Goal: Book appointment/travel/reservation: Register for event/course

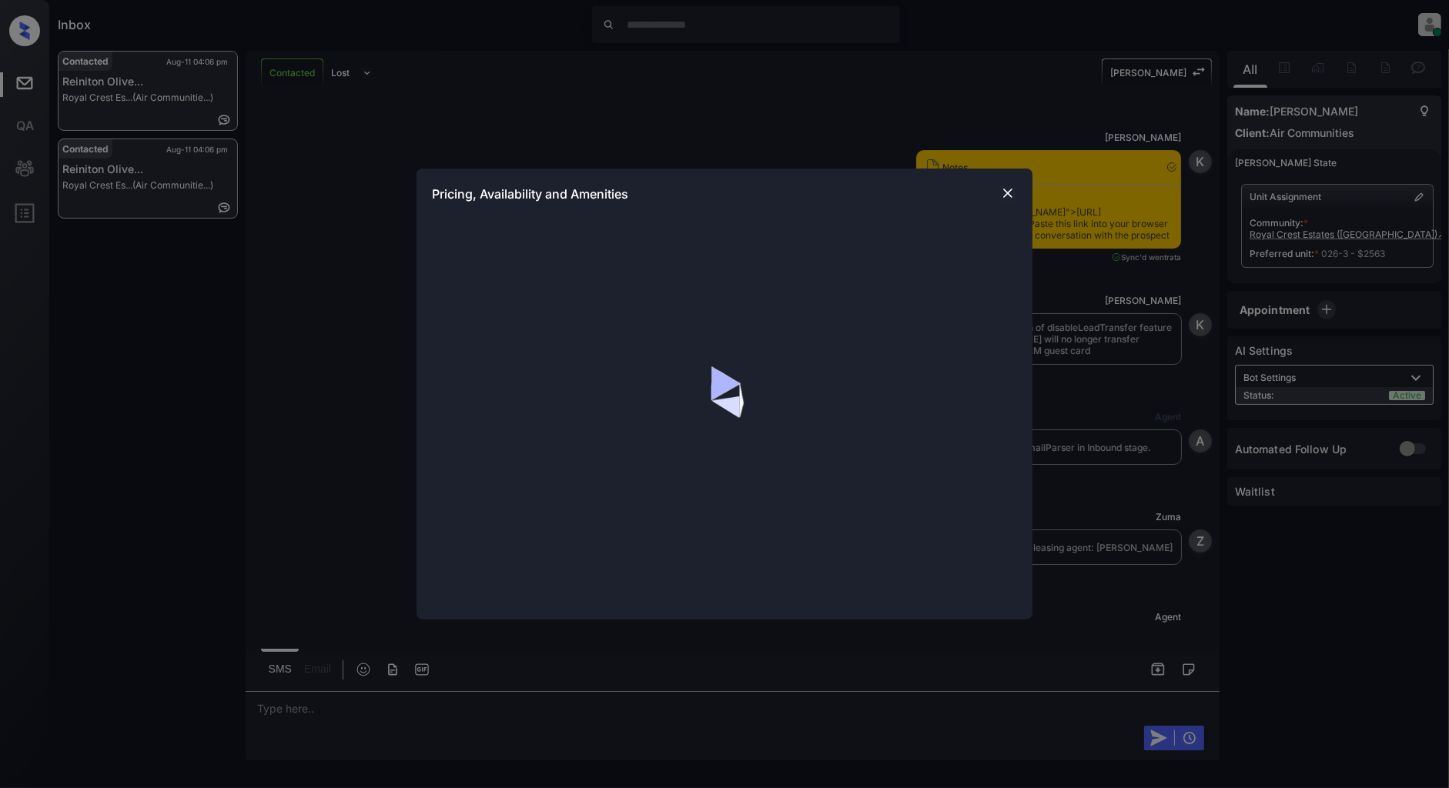
scroll to position [2073, 0]
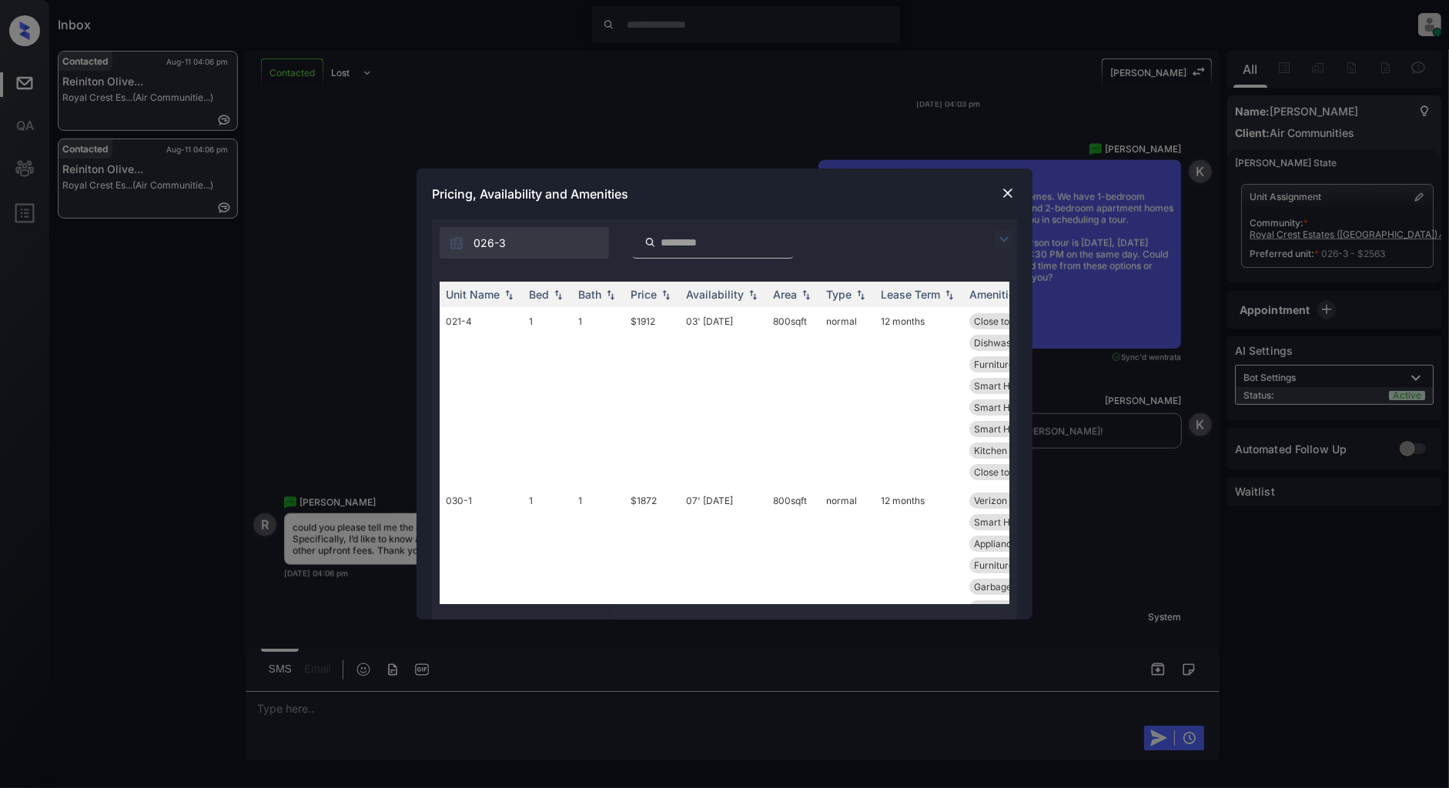
click at [998, 239] on img at bounding box center [1003, 239] width 18 height 18
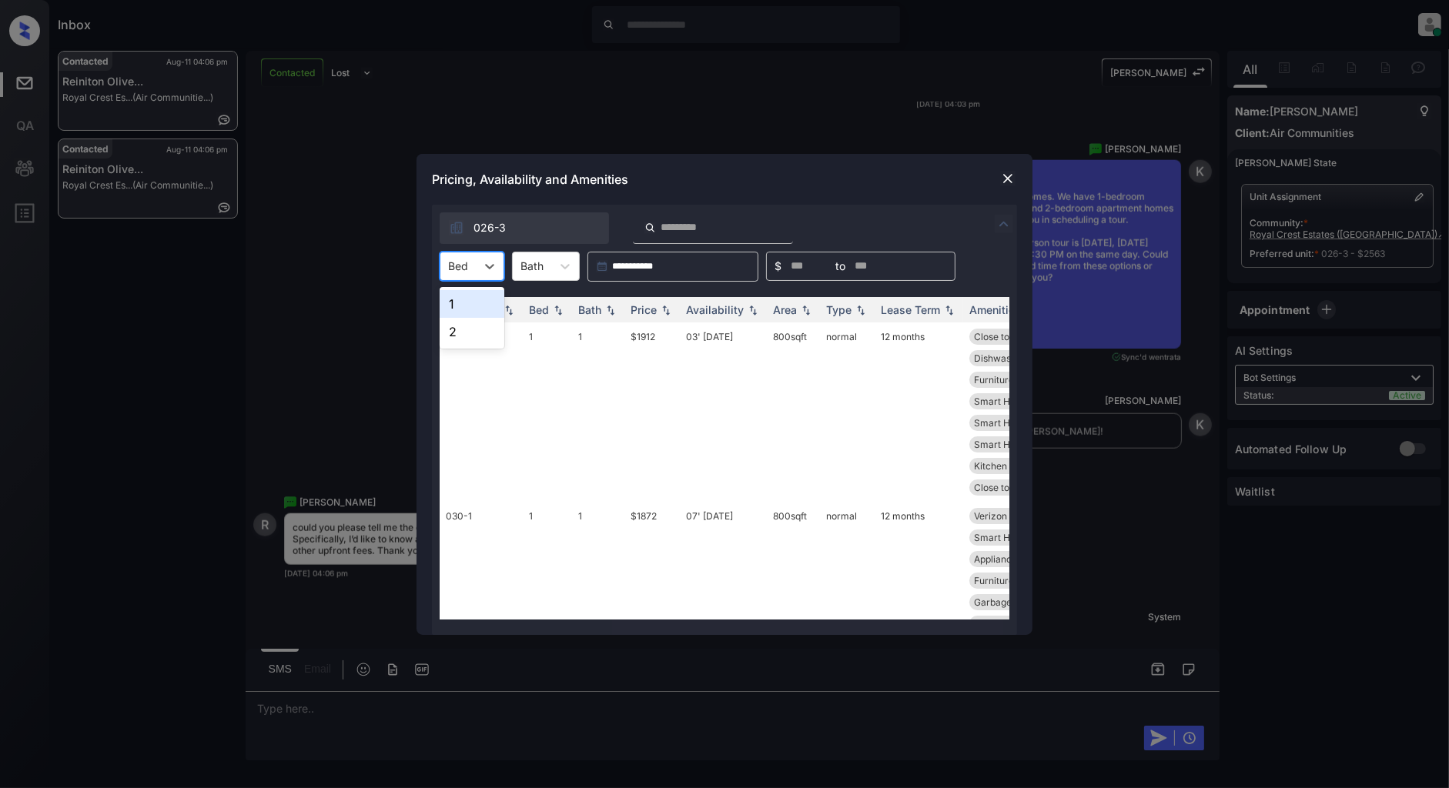
click at [471, 265] on div "Bed" at bounding box center [457, 266] width 35 height 22
click at [474, 303] on div "1" at bounding box center [472, 304] width 65 height 28
click at [668, 316] on div "Price" at bounding box center [651, 309] width 43 height 13
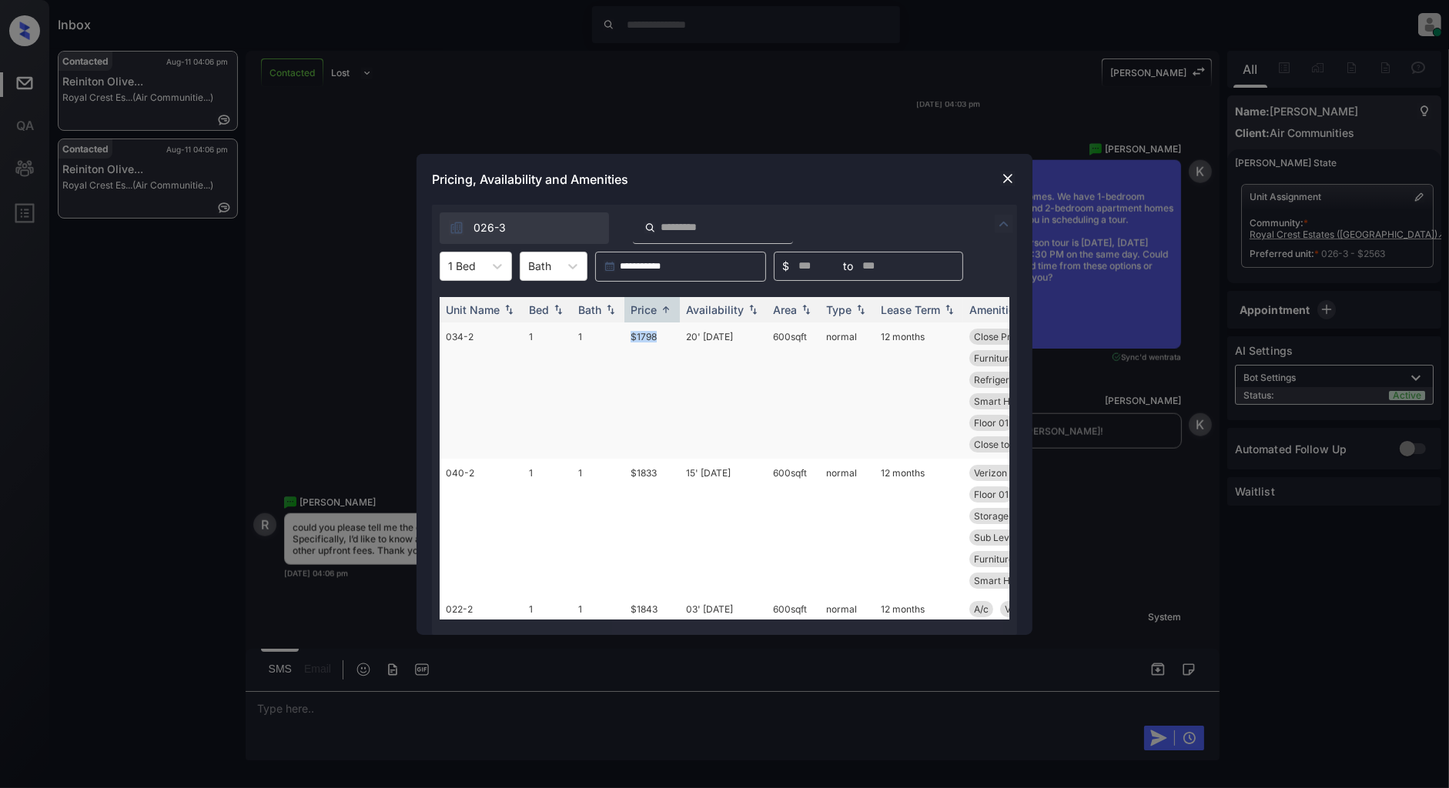
drag, startPoint x: 668, startPoint y: 333, endPoint x: 618, endPoint y: 333, distance: 50.0
click at [618, 333] on tr "034-2 1 1 $1798 20' Sep 24 600 sqft normal 12 months Close Proximity... Kitchen…" at bounding box center [842, 391] width 804 height 136
copy tr "$1798"
click at [1012, 180] on img at bounding box center [1007, 178] width 15 height 15
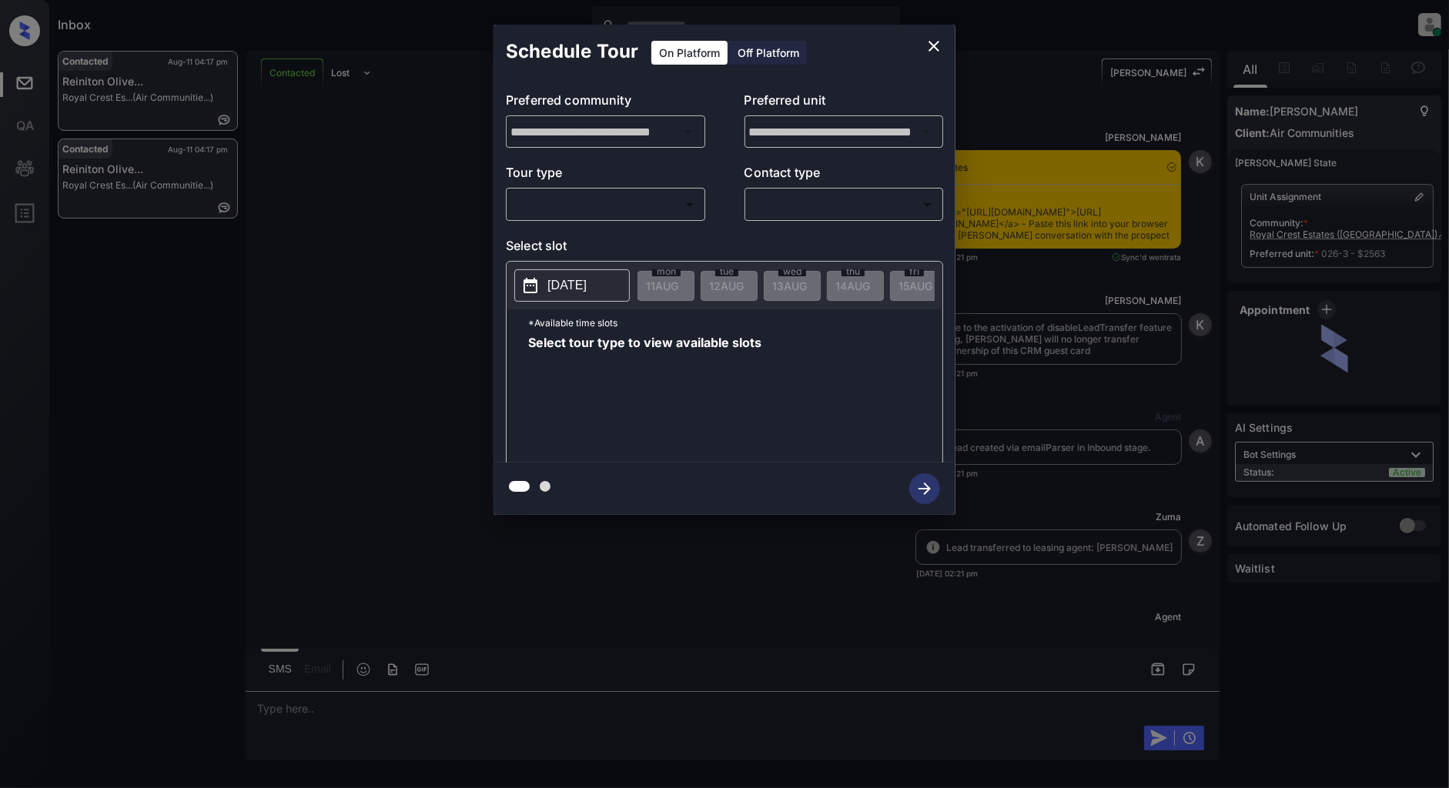
scroll to position [5025, 0]
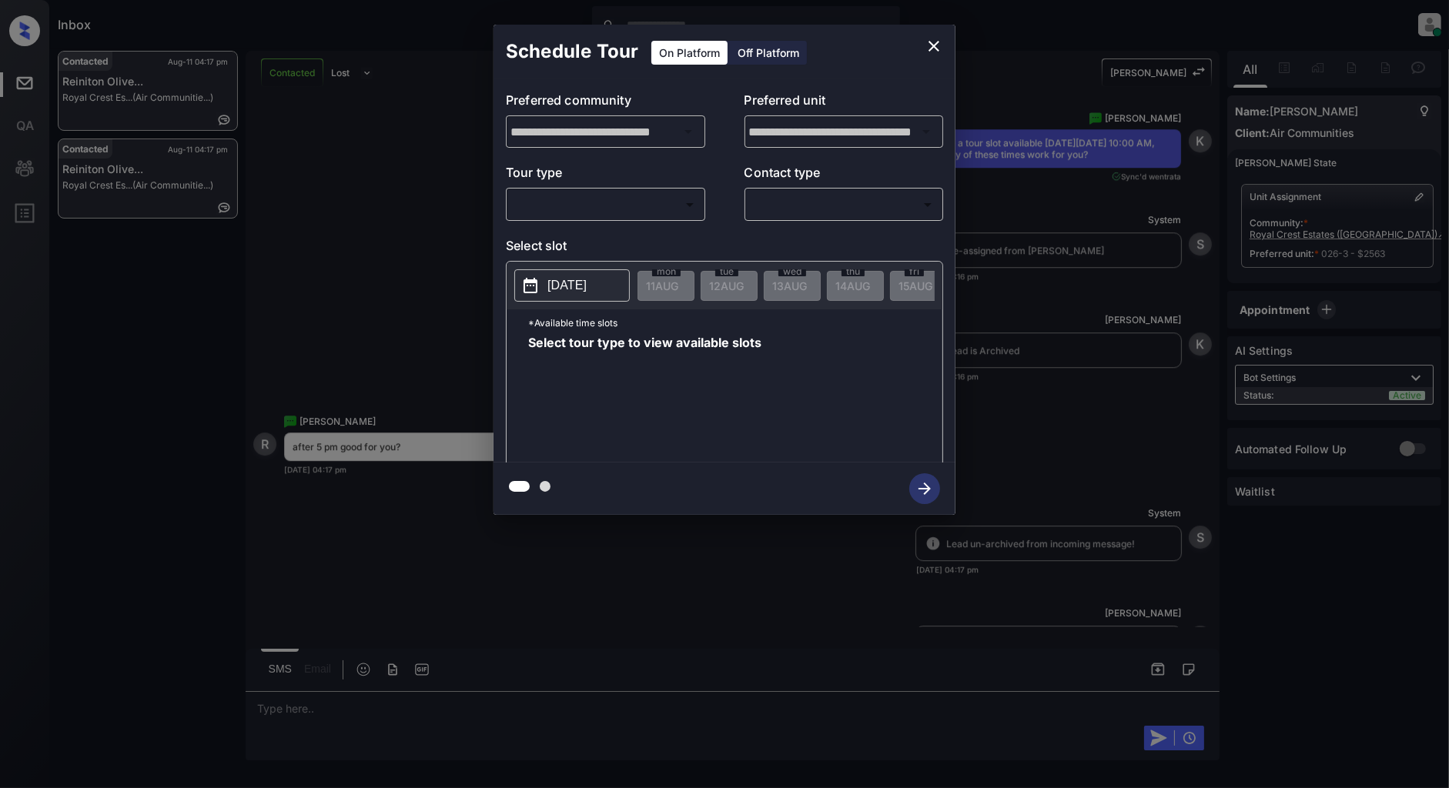
click at [609, 187] on p "Tour type" at bounding box center [605, 175] width 199 height 25
click at [563, 196] on body "Inbox Patrick Deasis Online Set yourself offline Set yourself on break Profile …" at bounding box center [724, 394] width 1449 height 788
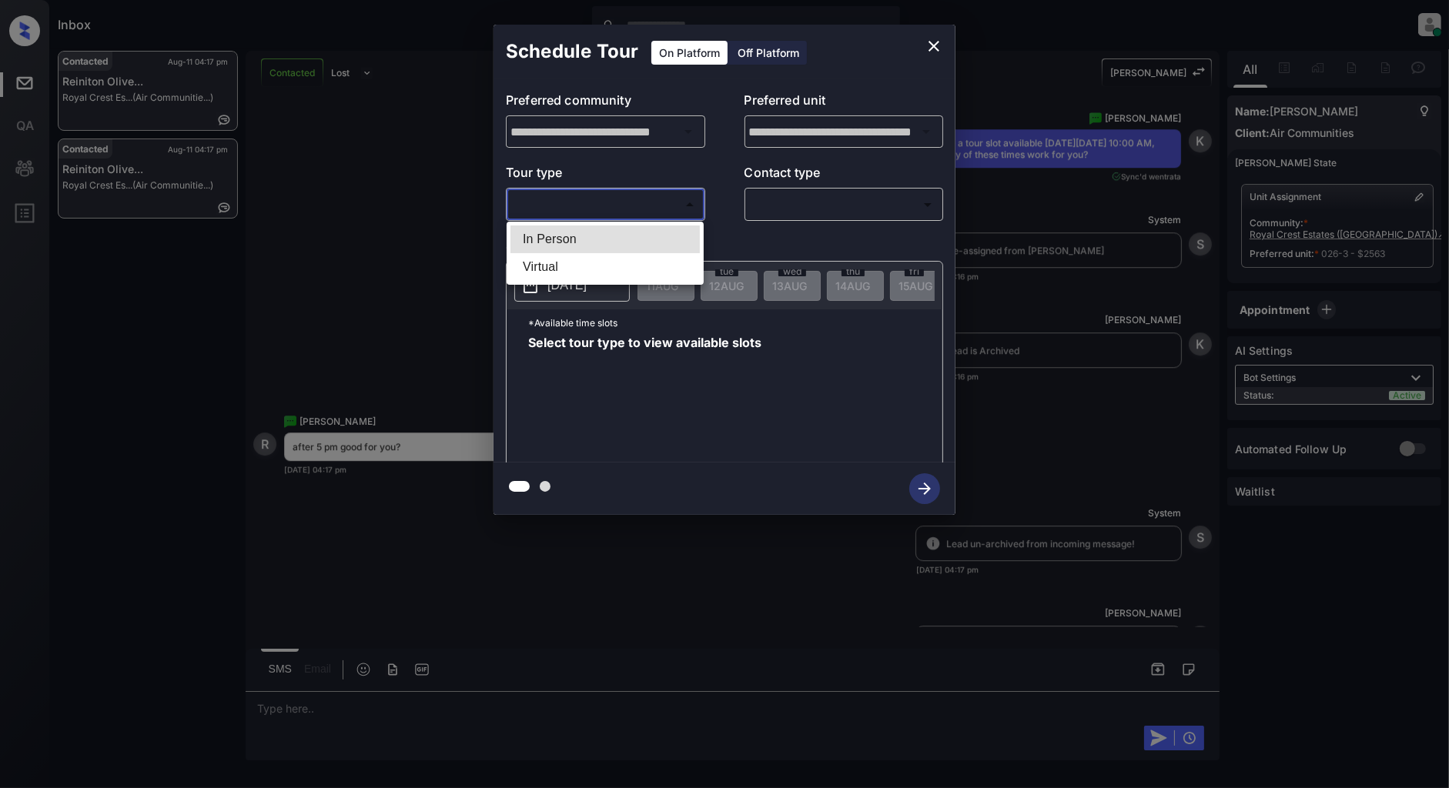
click at [570, 236] on li "In Person" at bounding box center [604, 240] width 189 height 28
type input "********"
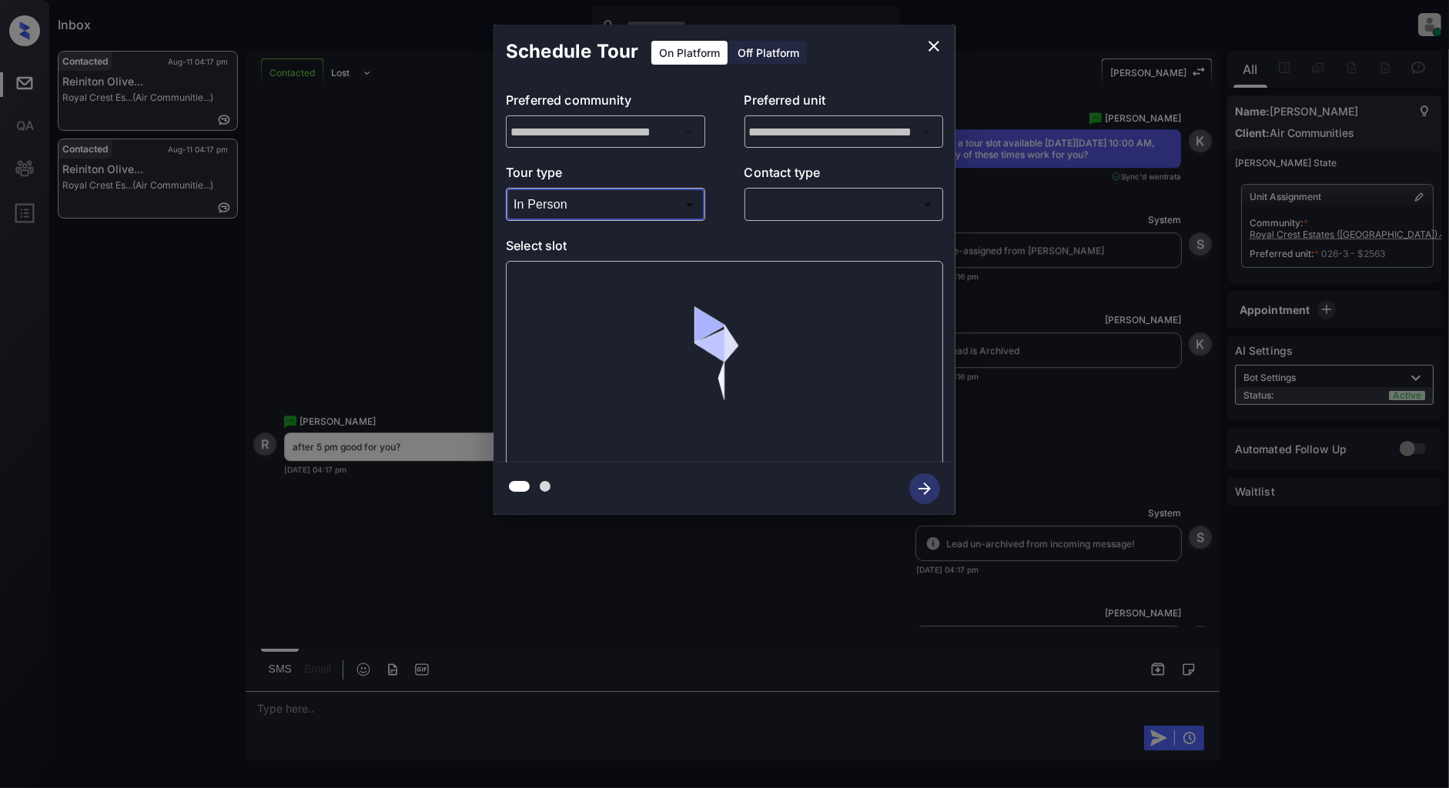
click at [863, 216] on body "Inbox Patrick Deasis Online Set yourself offline Set yourself on break Profile …" at bounding box center [724, 394] width 1449 height 788
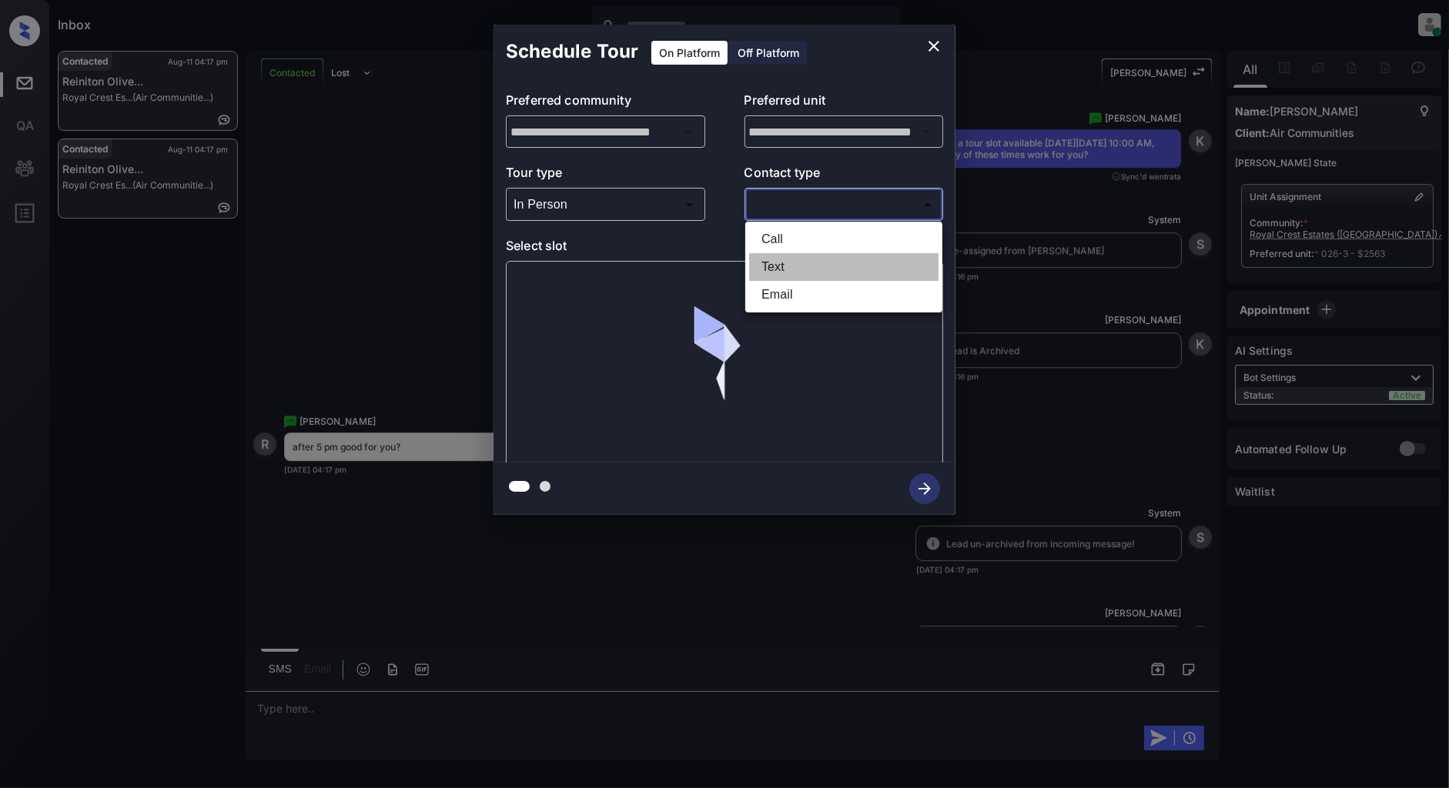
click at [781, 265] on li "Text" at bounding box center [843, 267] width 189 height 28
type input "****"
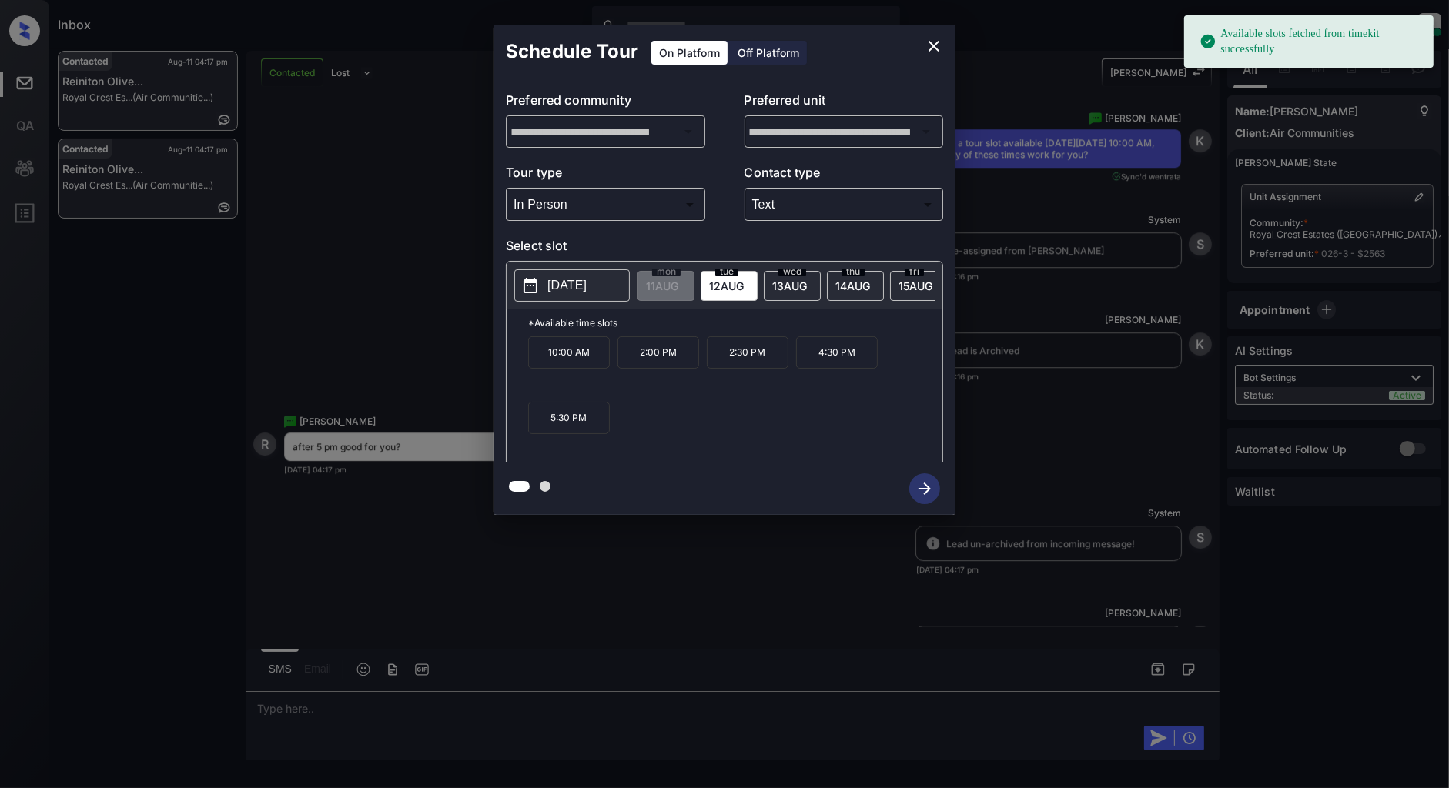
click at [573, 282] on p "2025-08-12" at bounding box center [566, 285] width 39 height 18
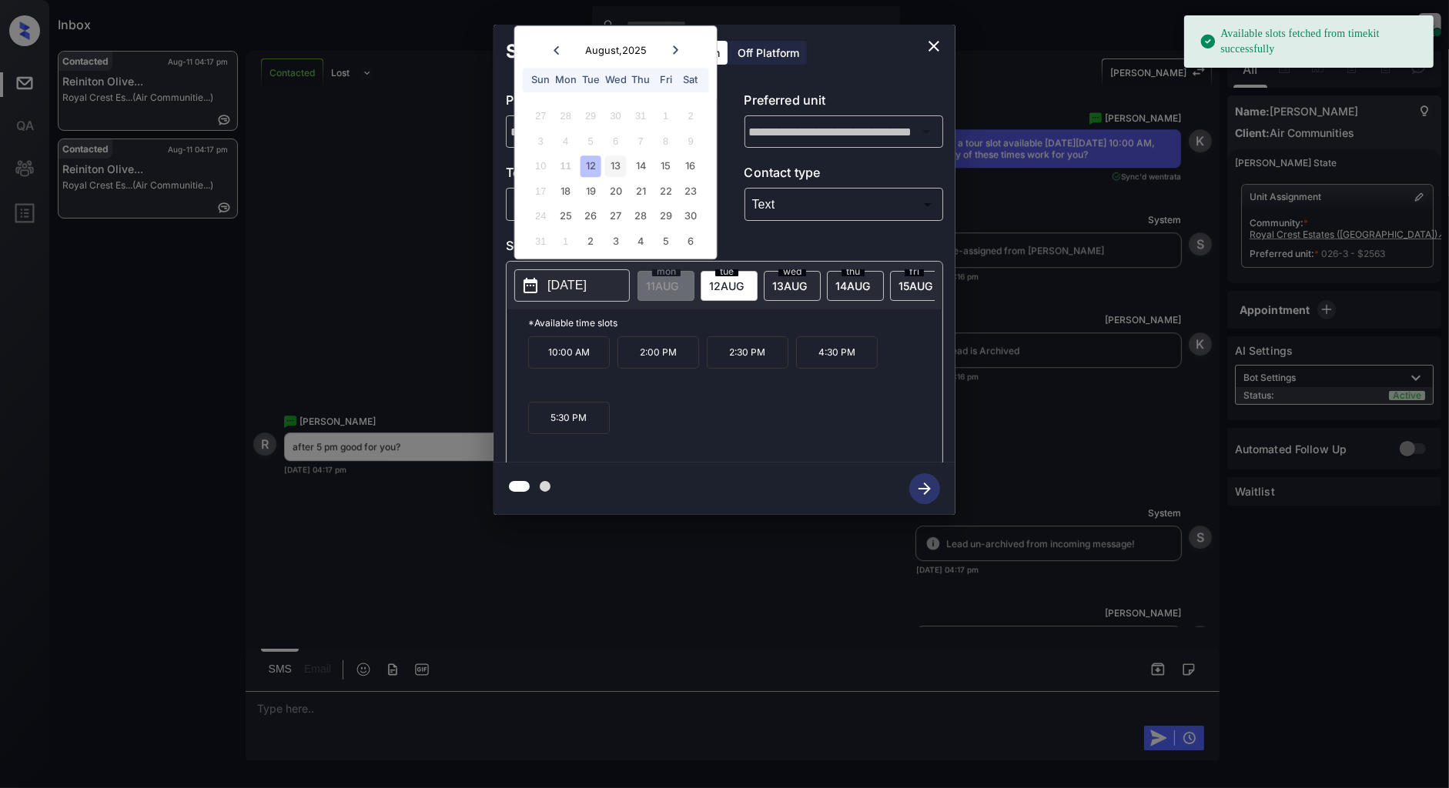
click at [624, 172] on div "13" at bounding box center [615, 166] width 21 height 21
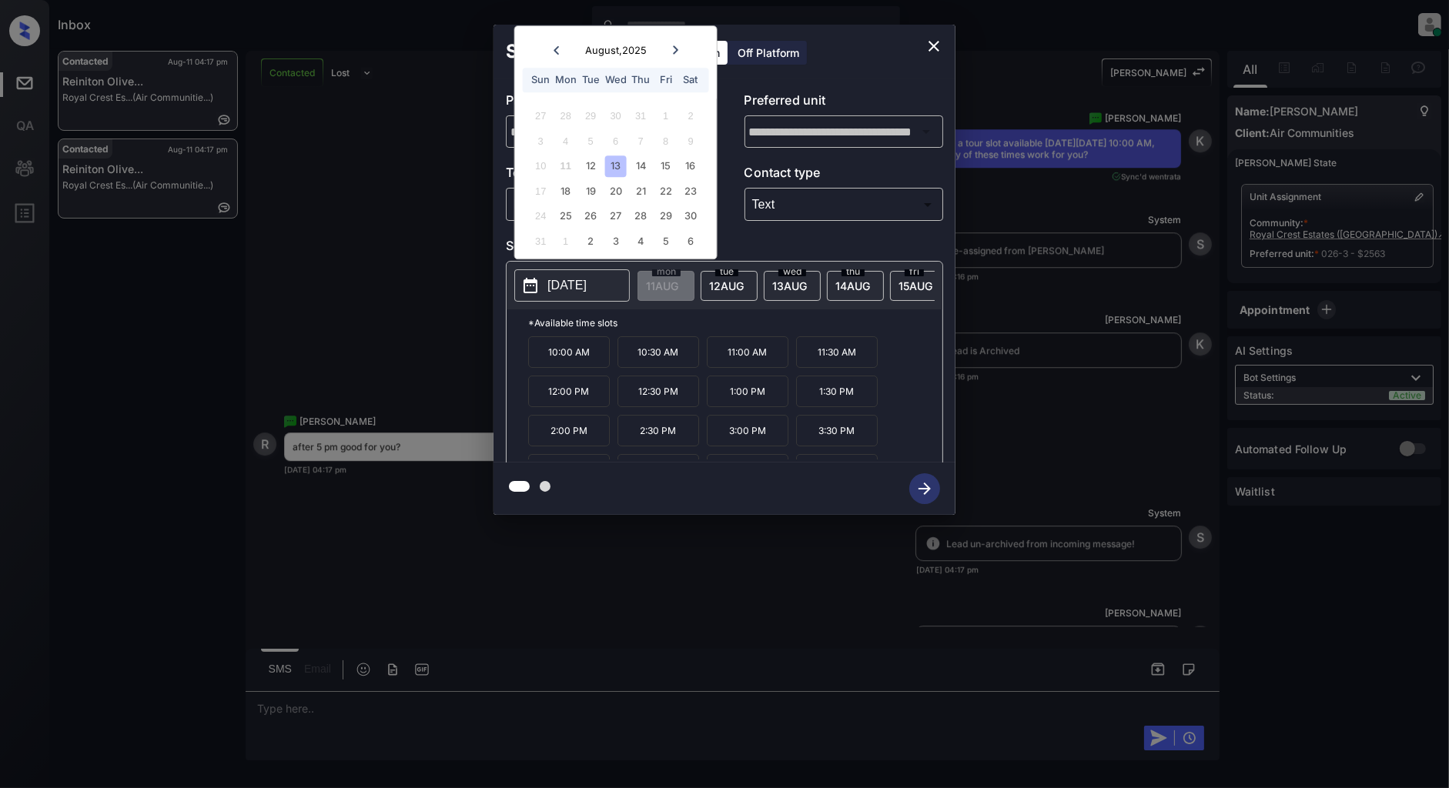
scroll to position [26, 0]
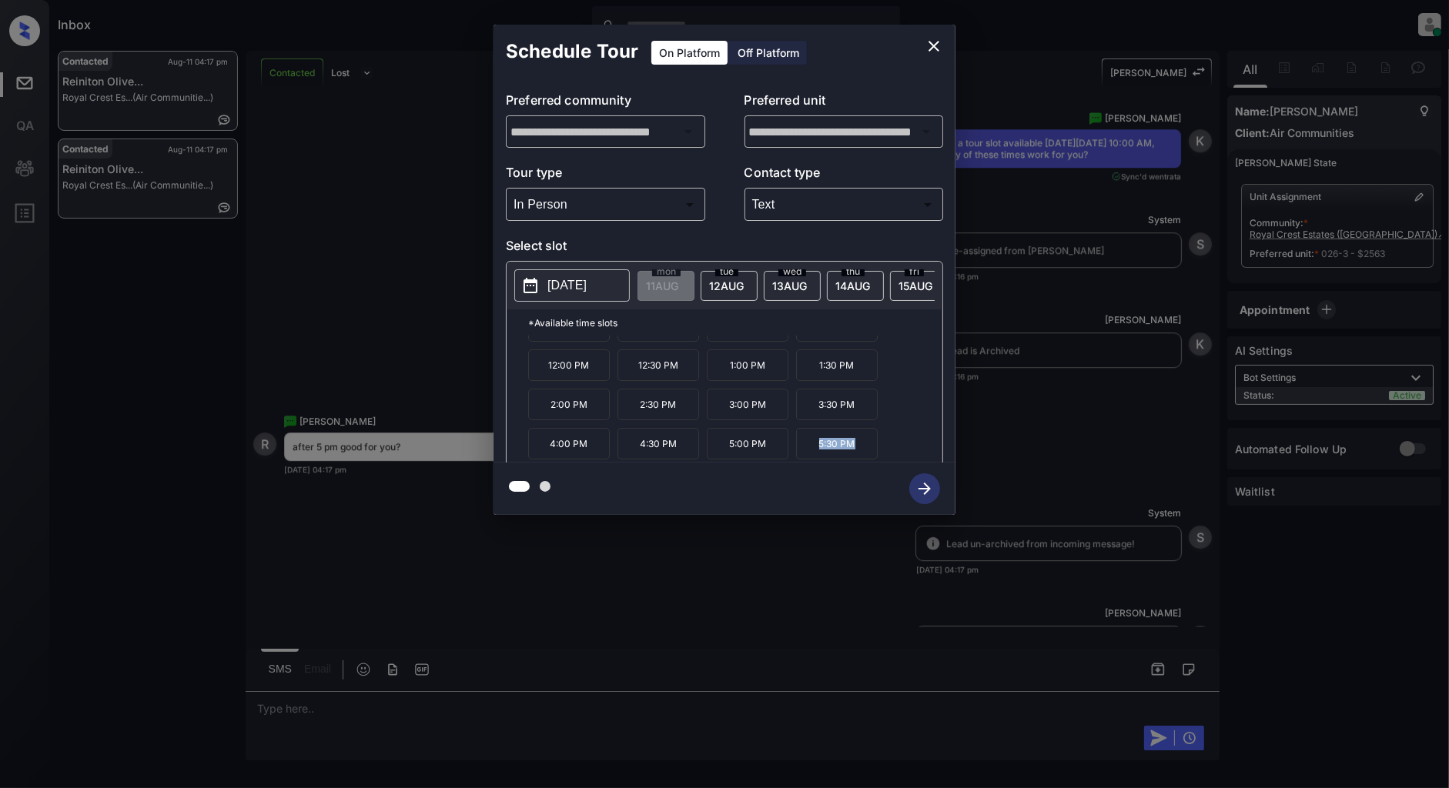
drag, startPoint x: 871, startPoint y: 452, endPoint x: 801, endPoint y: 454, distance: 70.1
click at [801, 454] on p "5:30 PM" at bounding box center [837, 444] width 82 height 32
copy p "5:30 PM"
click at [933, 41] on icon "close" at bounding box center [933, 46] width 18 height 18
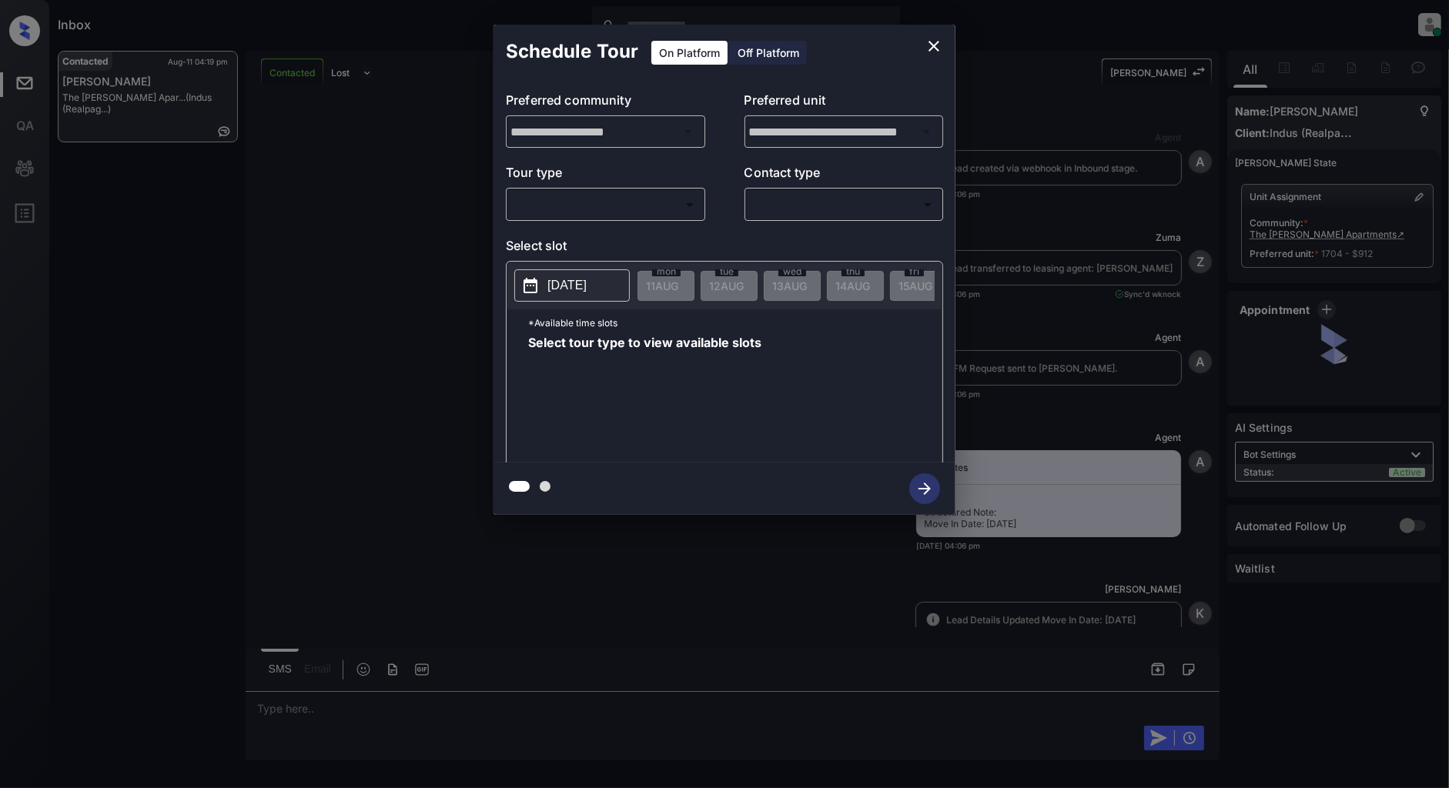
scroll to position [1616, 0]
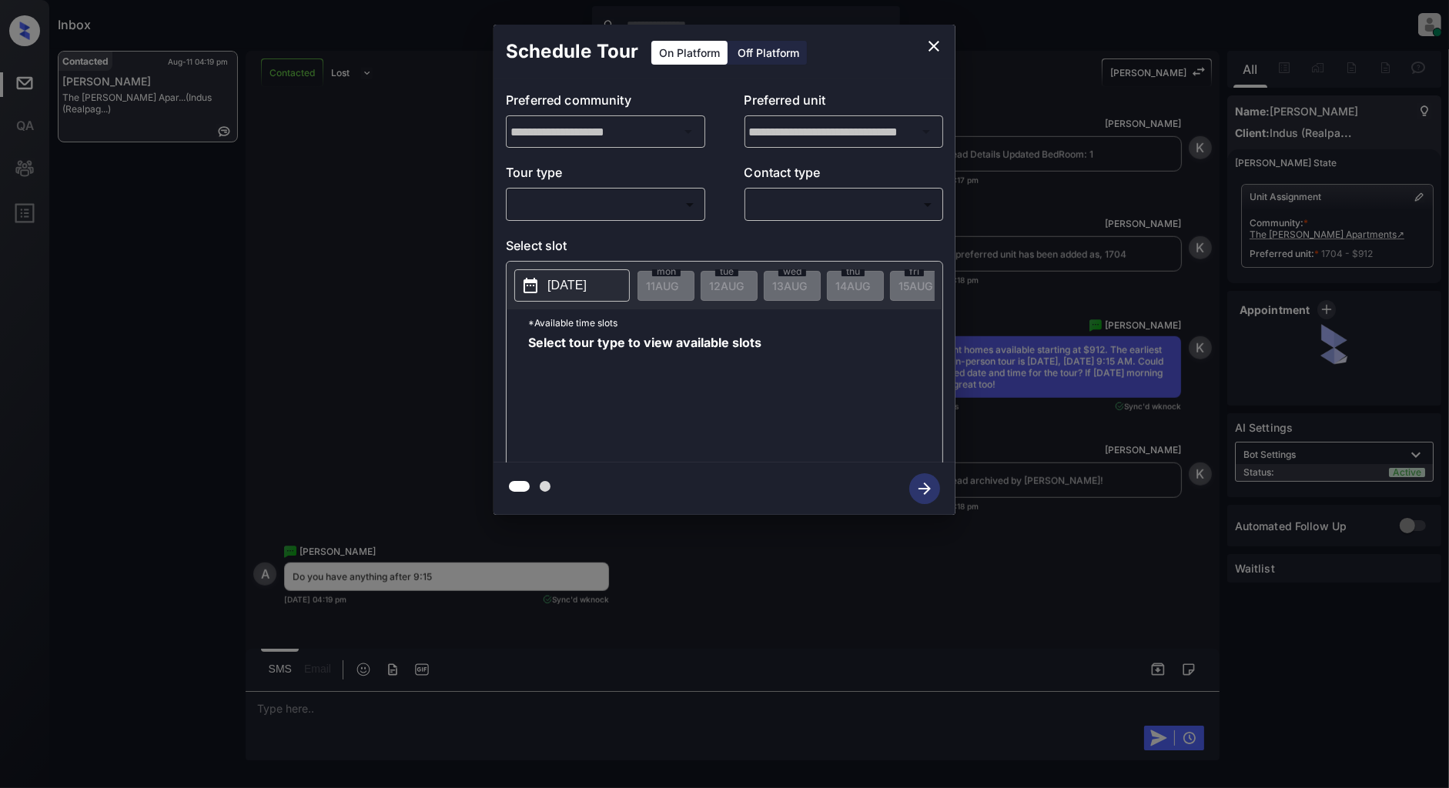
click at [650, 199] on body "Inbox Patrick Deasis Online Set yourself offline Set yourself on break Profile …" at bounding box center [724, 394] width 1449 height 788
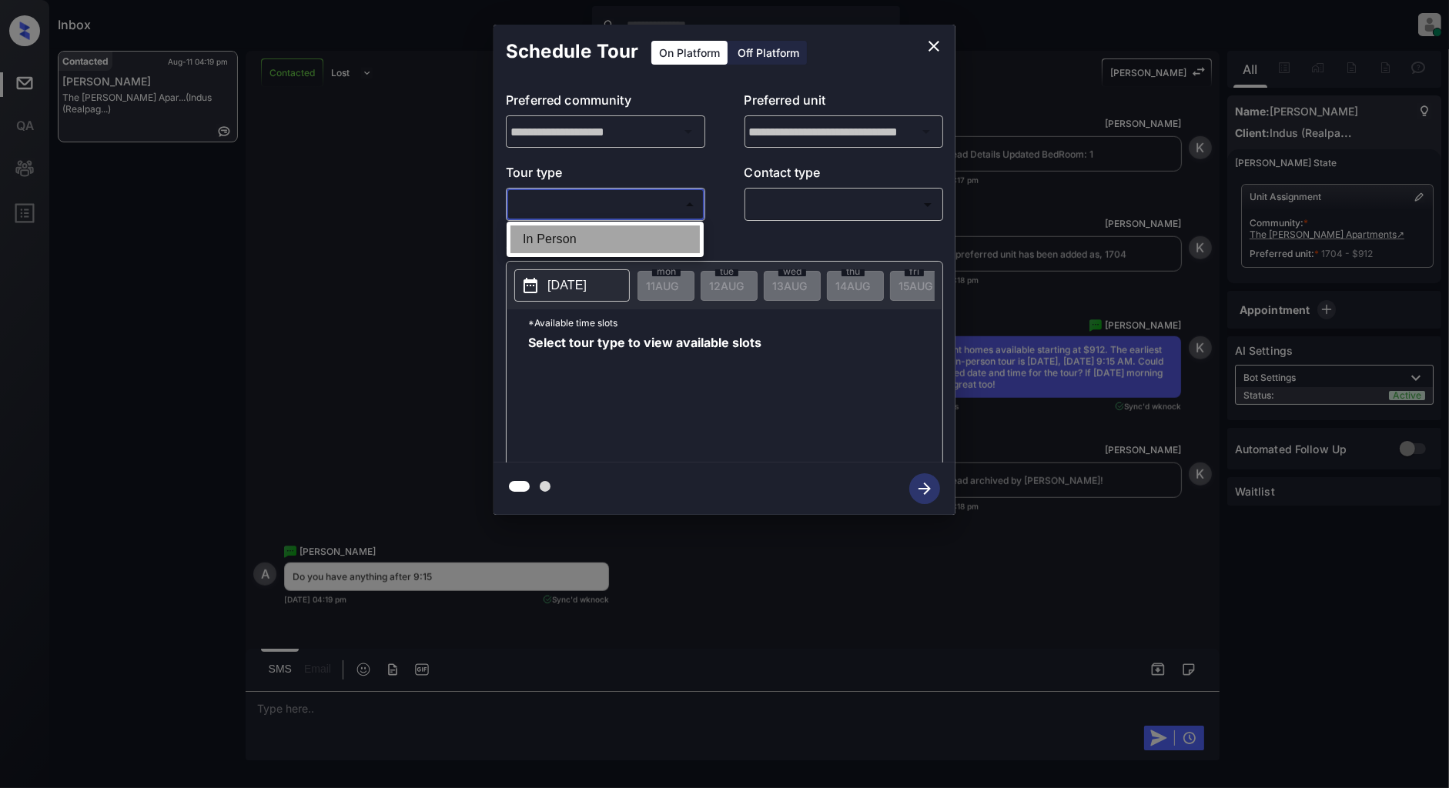
click at [611, 226] on li "In Person" at bounding box center [604, 240] width 189 height 28
type input "********"
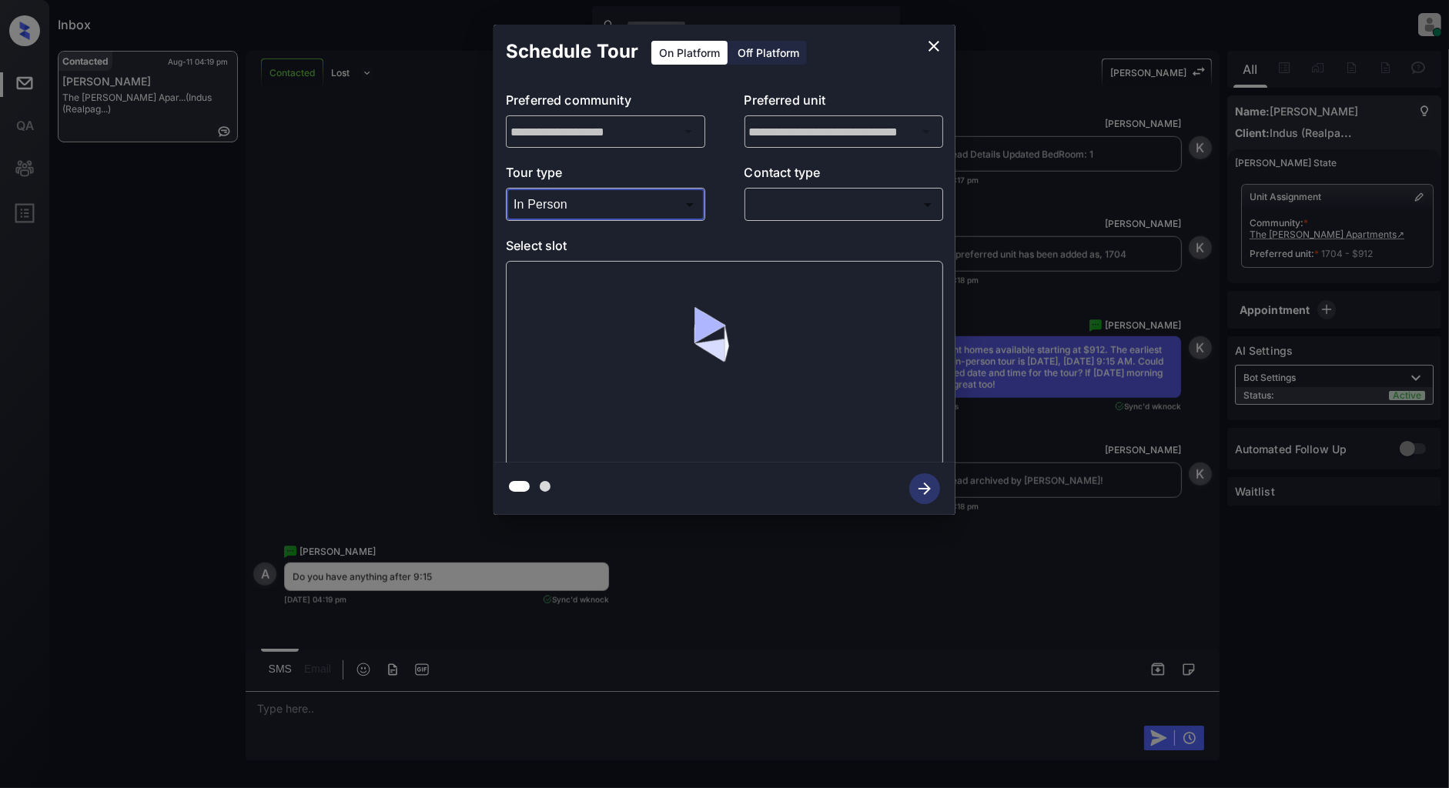
click at [778, 212] on body "Inbox Patrick Deasis Online Set yourself offline Set yourself on break Profile …" at bounding box center [724, 394] width 1449 height 788
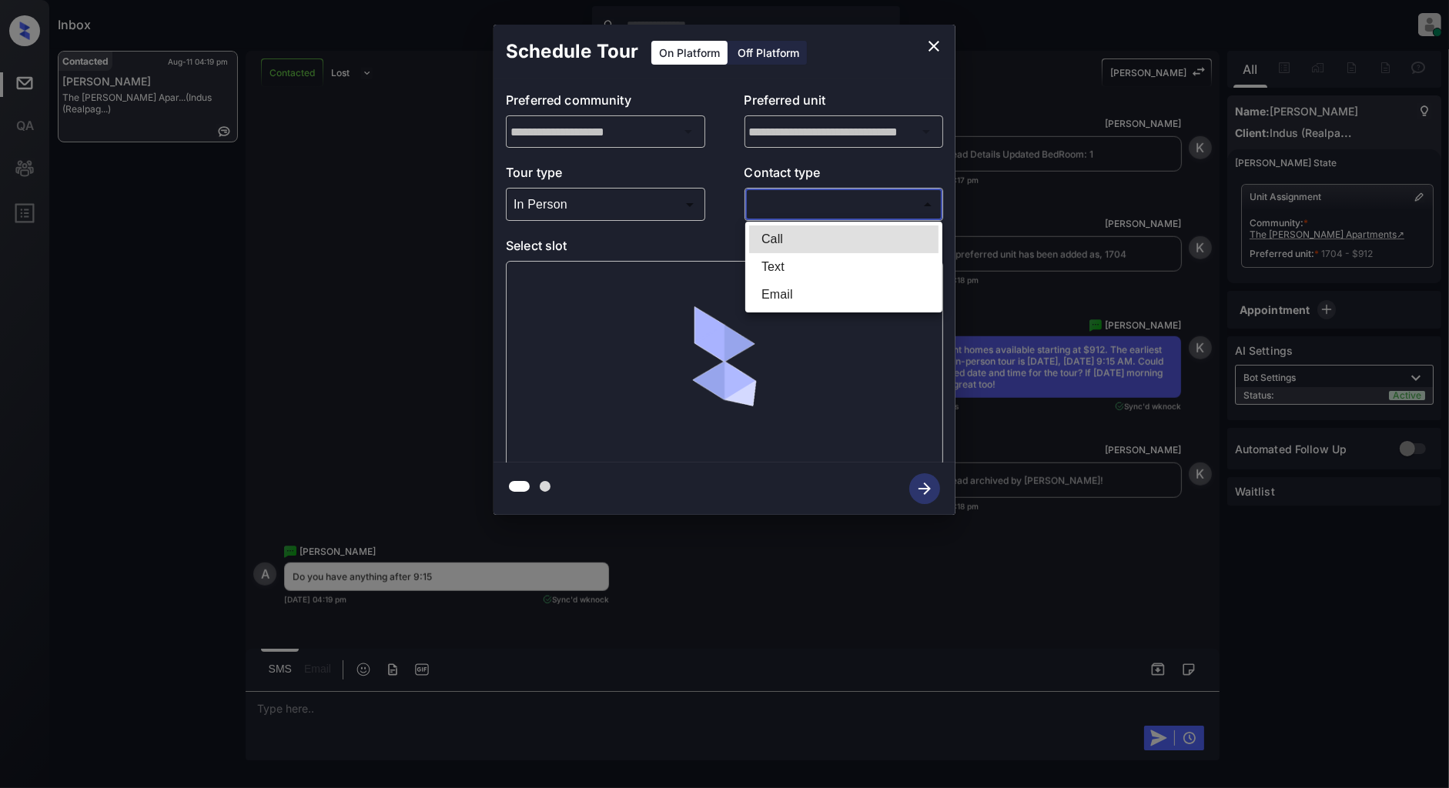
click at [787, 266] on li "Text" at bounding box center [843, 267] width 189 height 28
type input "****"
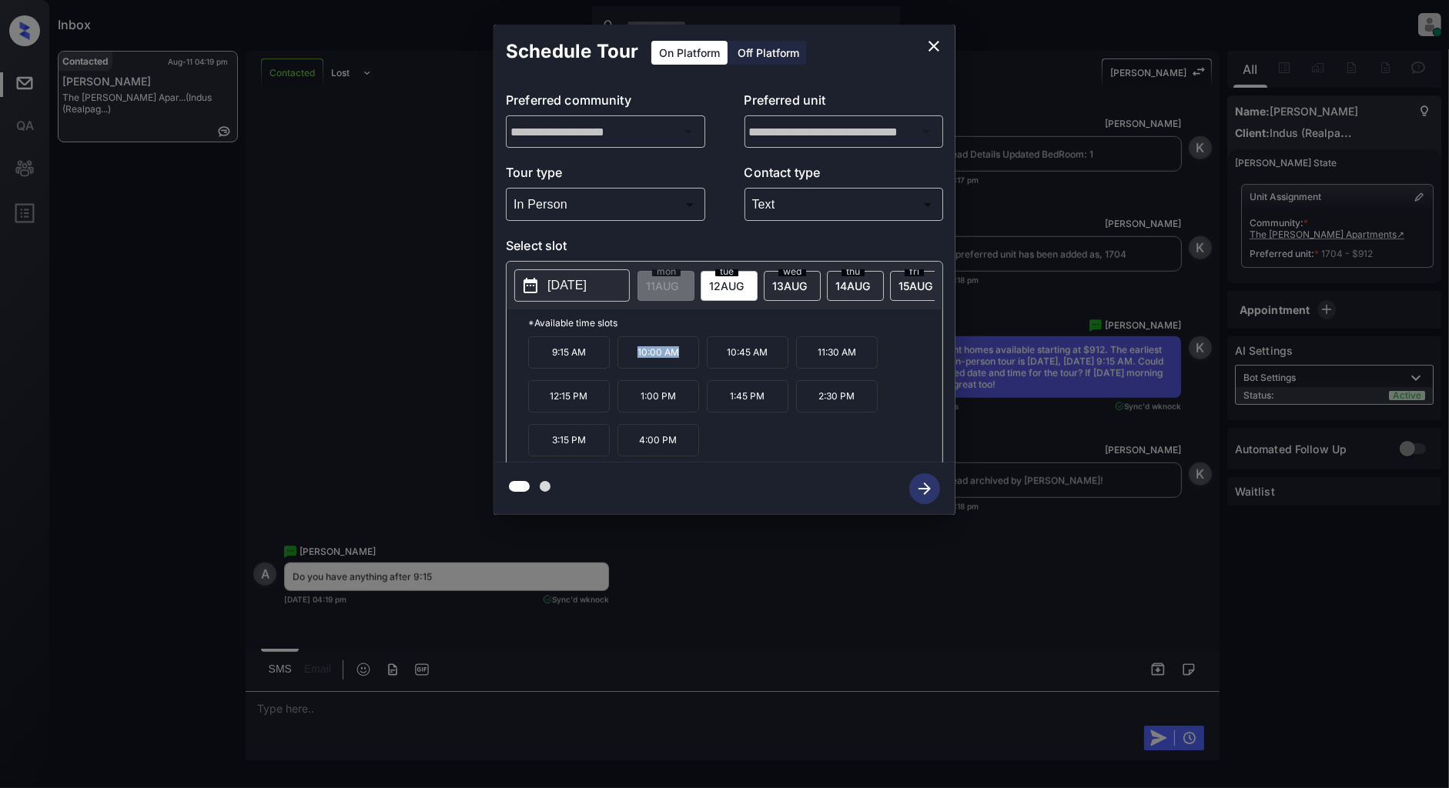
drag, startPoint x: 685, startPoint y: 366, endPoint x: 635, endPoint y: 363, distance: 50.1
click at [635, 363] on p "10:00 AM" at bounding box center [658, 352] width 82 height 32
copy p "10:00 AM"
drag, startPoint x: 597, startPoint y: 409, endPoint x: 533, endPoint y: 409, distance: 63.9
click at [533, 409] on p "12:15 PM" at bounding box center [569, 396] width 82 height 32
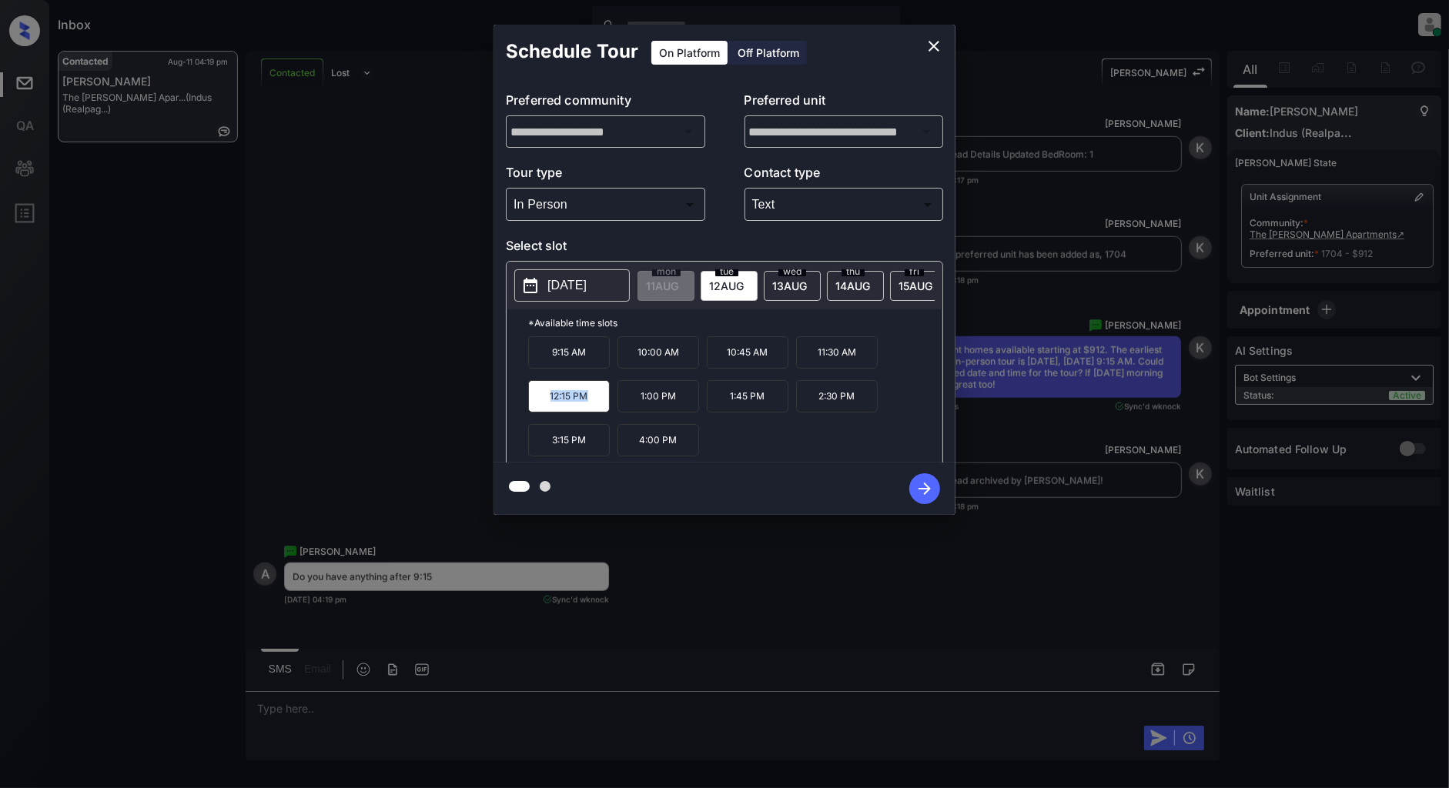
copy p "12:15 PM"
drag, startPoint x: 594, startPoint y: 447, endPoint x: 535, endPoint y: 446, distance: 59.3
click at [535, 446] on p "3:15 PM" at bounding box center [569, 440] width 82 height 32
copy p "3:15 PM"
click at [939, 52] on icon "close" at bounding box center [933, 46] width 18 height 18
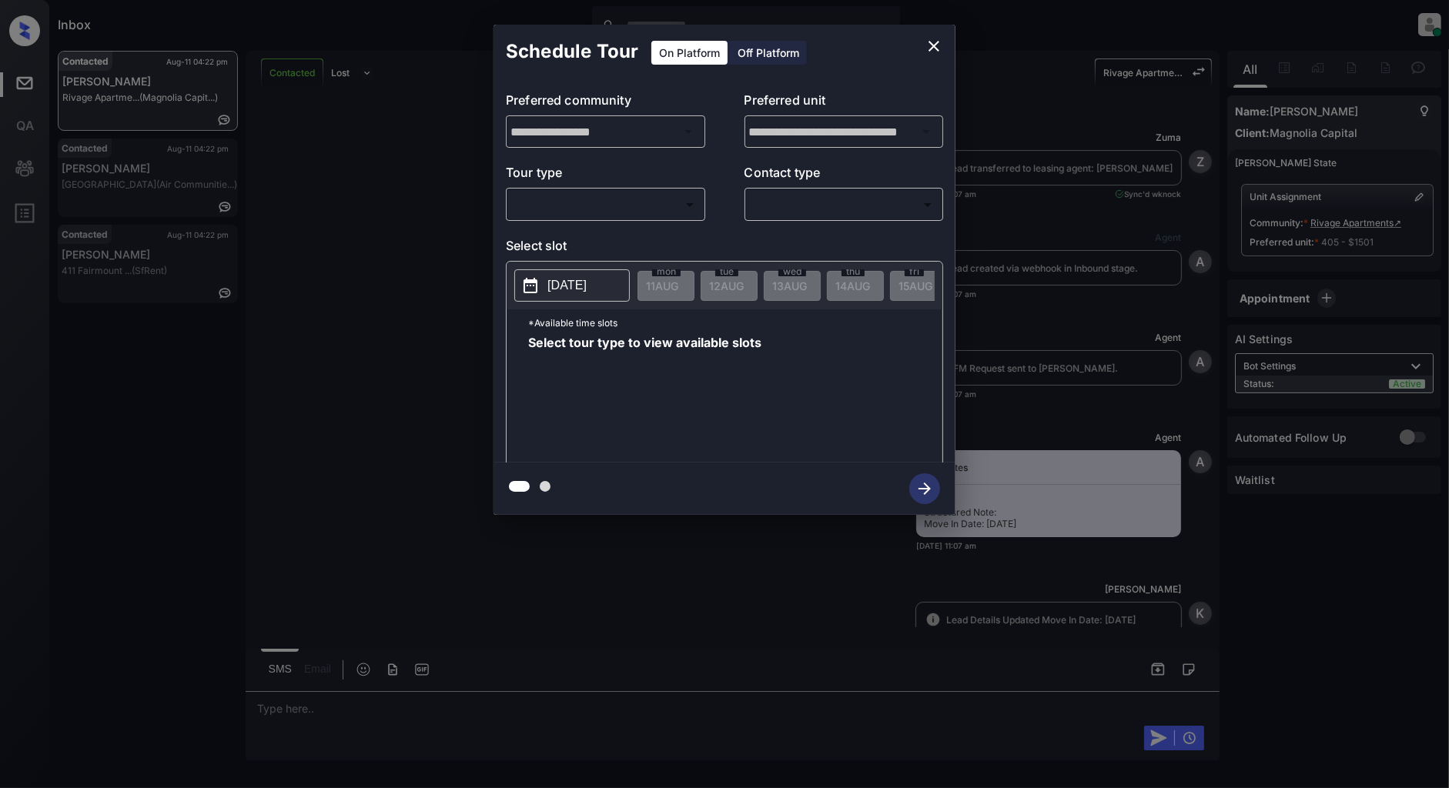
scroll to position [3043, 0]
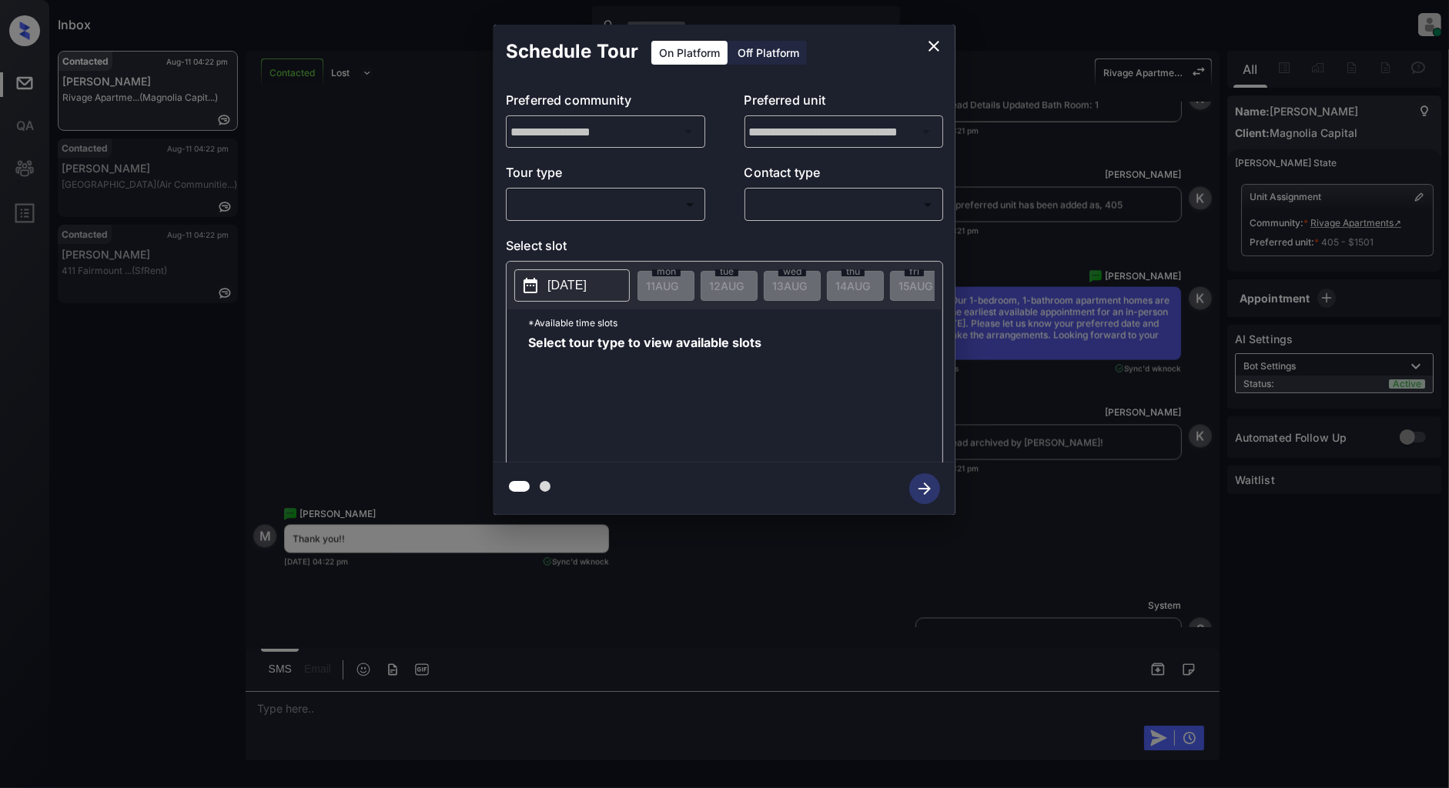
click at [560, 189] on div "​ ​" at bounding box center [605, 204] width 199 height 33
click at [556, 214] on body "Inbox [PERSON_NAME] Online Set yourself offline Set yourself on break Profile S…" at bounding box center [724, 394] width 1449 height 788
click at [556, 233] on li "In Person" at bounding box center [604, 240] width 189 height 28
type input "********"
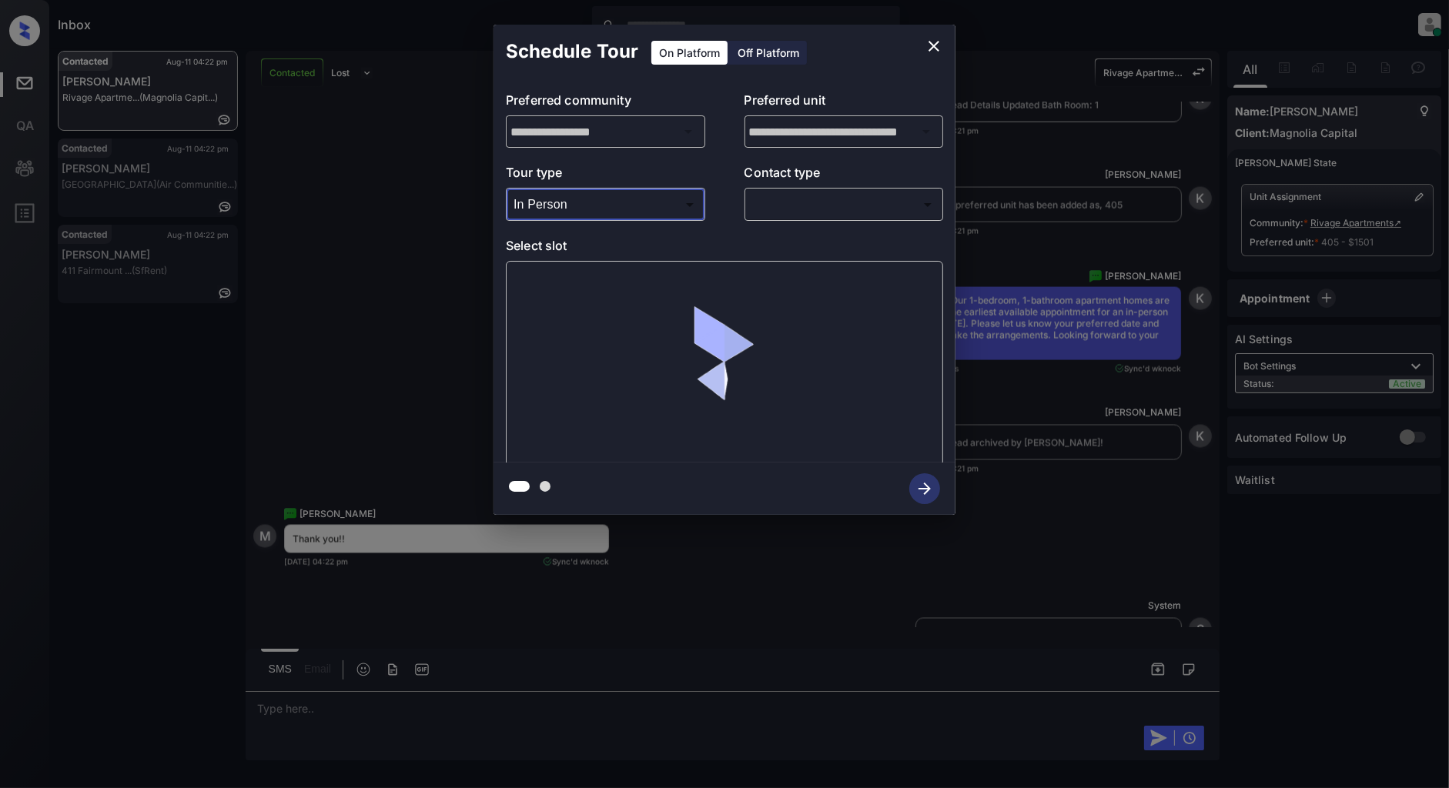
click at [793, 212] on body "Inbox [PERSON_NAME] Online Set yourself offline Set yourself on break Profile S…" at bounding box center [724, 394] width 1449 height 788
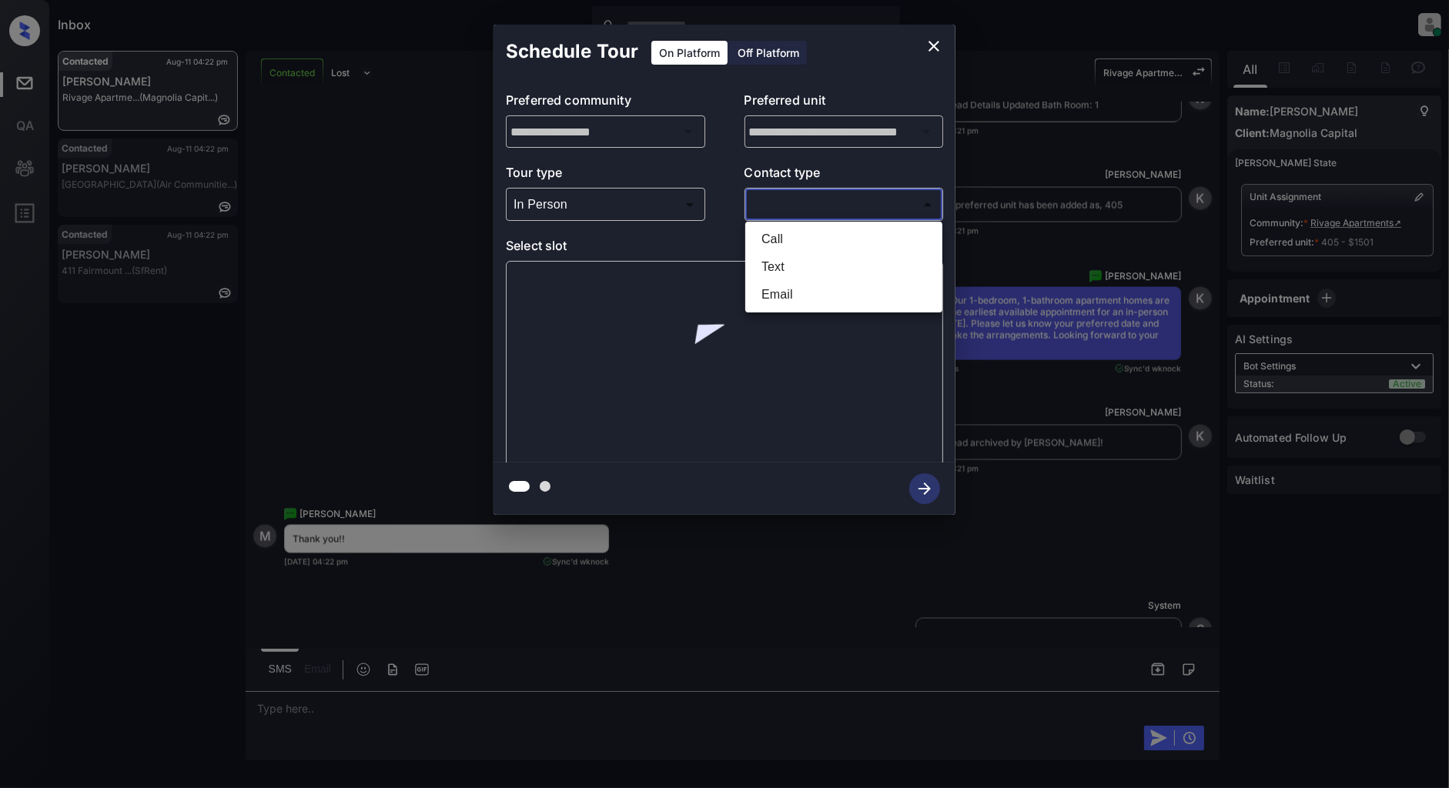
click at [782, 265] on li "Text" at bounding box center [843, 267] width 189 height 28
type input "****"
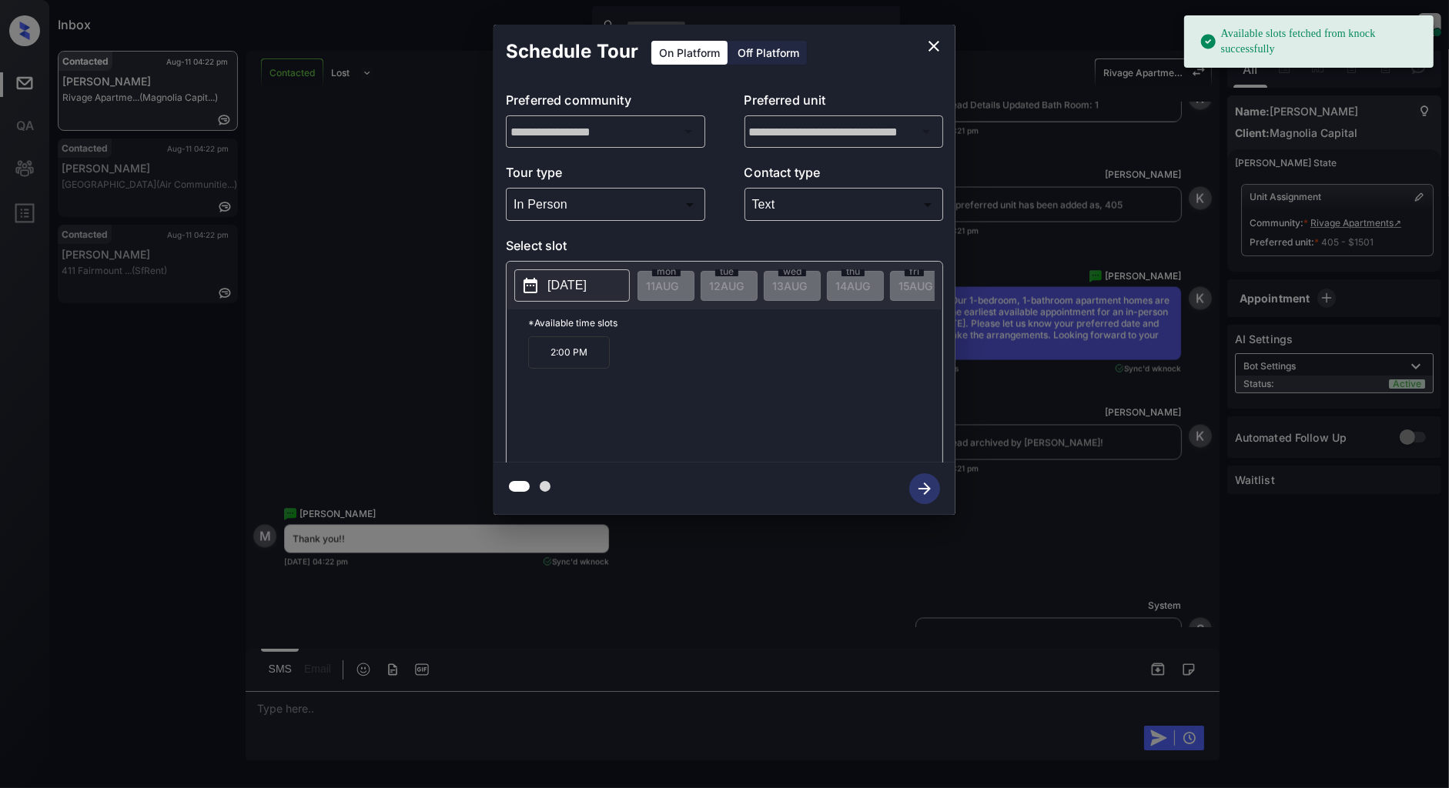
click at [560, 282] on p "[DATE]" at bounding box center [566, 285] width 39 height 18
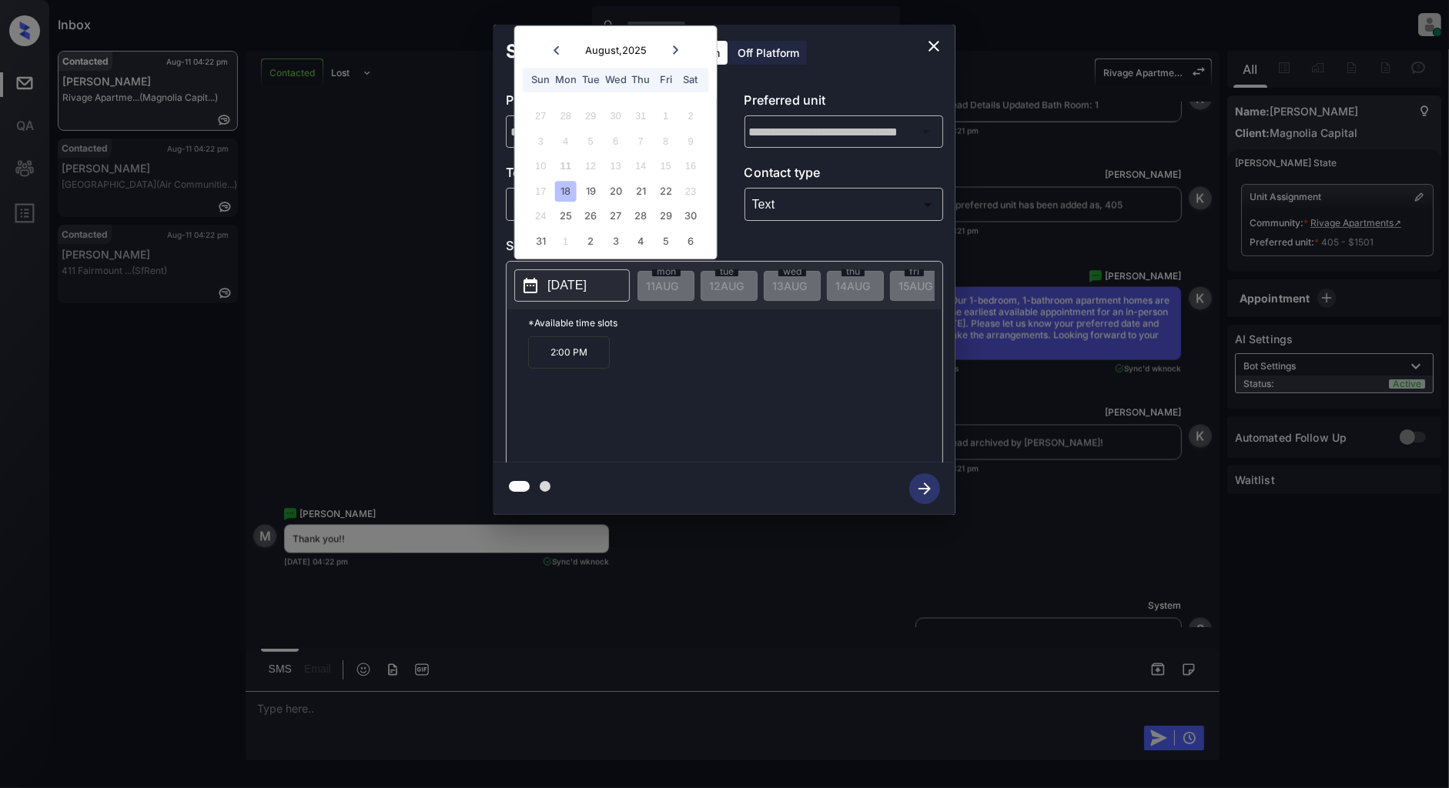
click at [679, 375] on div "2:00 PM" at bounding box center [735, 397] width 414 height 123
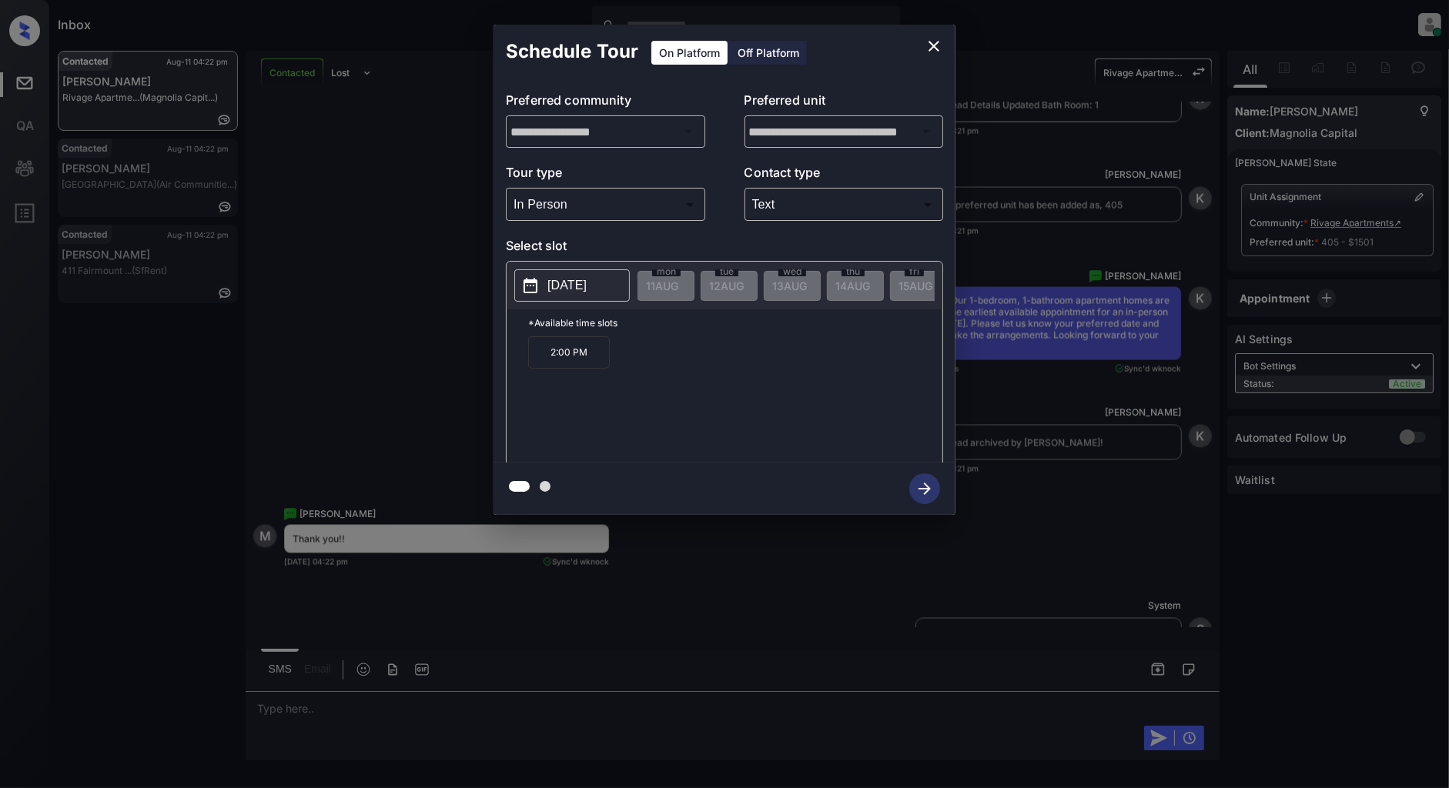
click at [585, 366] on p "2:00 PM" at bounding box center [569, 352] width 82 height 32
click at [924, 498] on icon "button" at bounding box center [924, 488] width 31 height 31
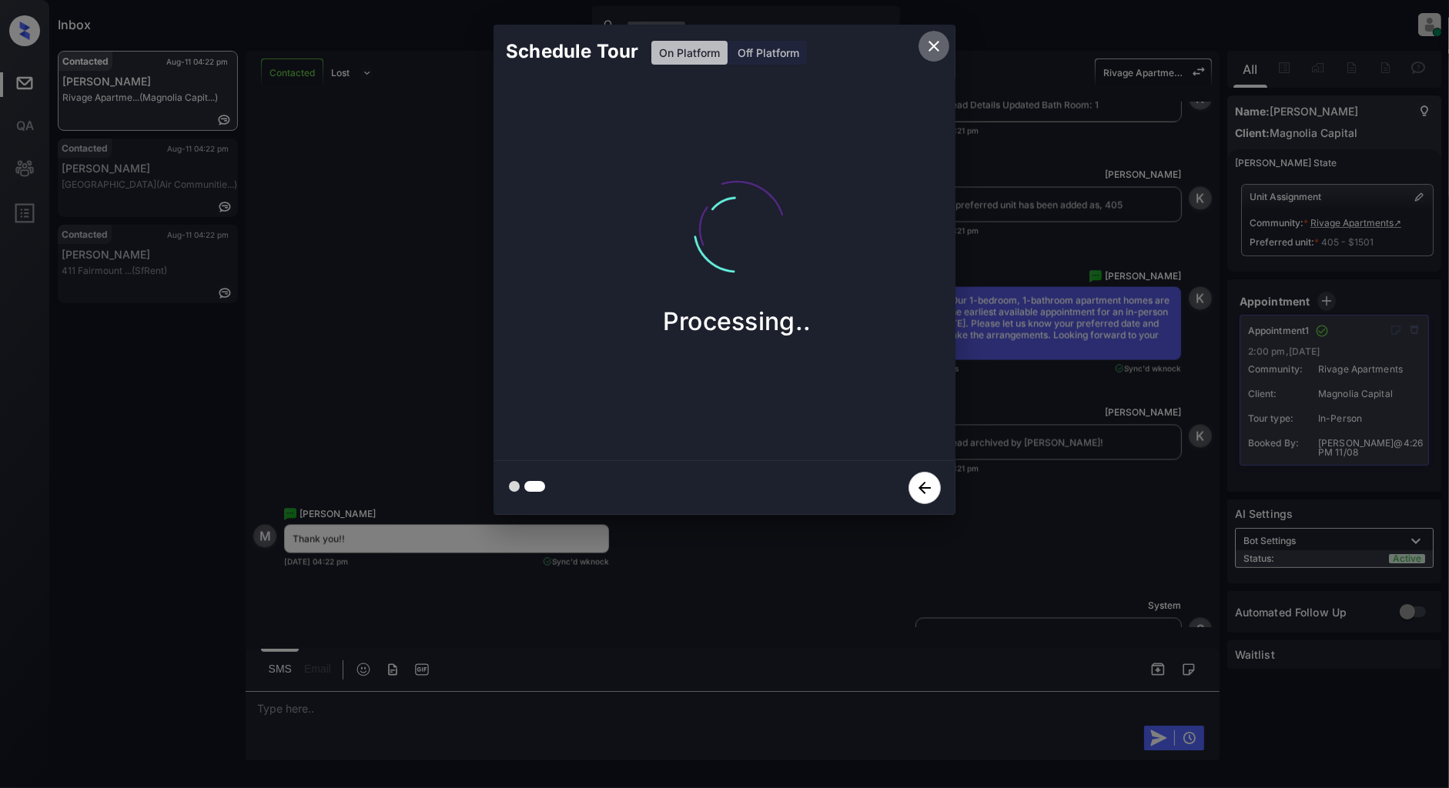
click at [936, 45] on icon "close" at bounding box center [933, 46] width 18 height 18
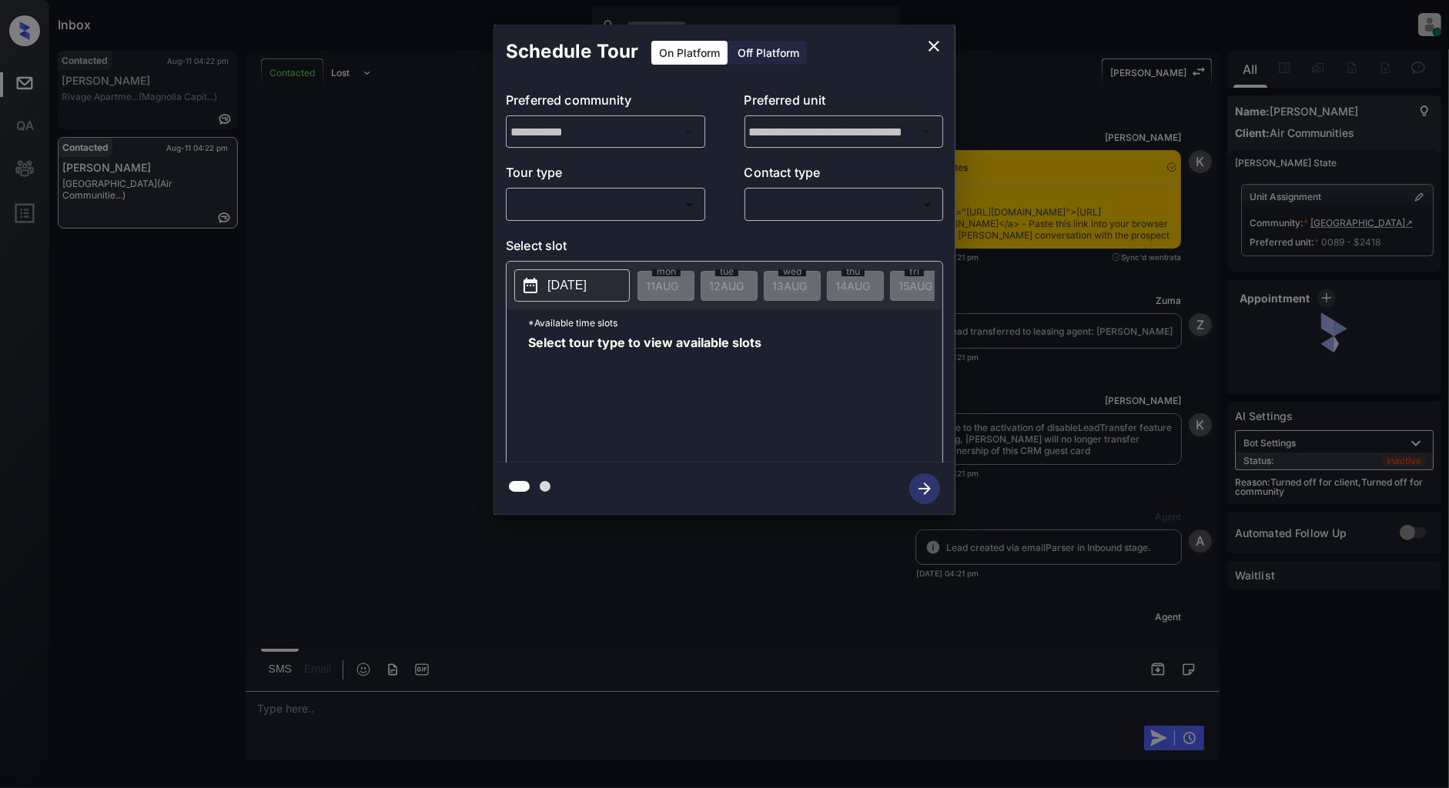
scroll to position [985, 0]
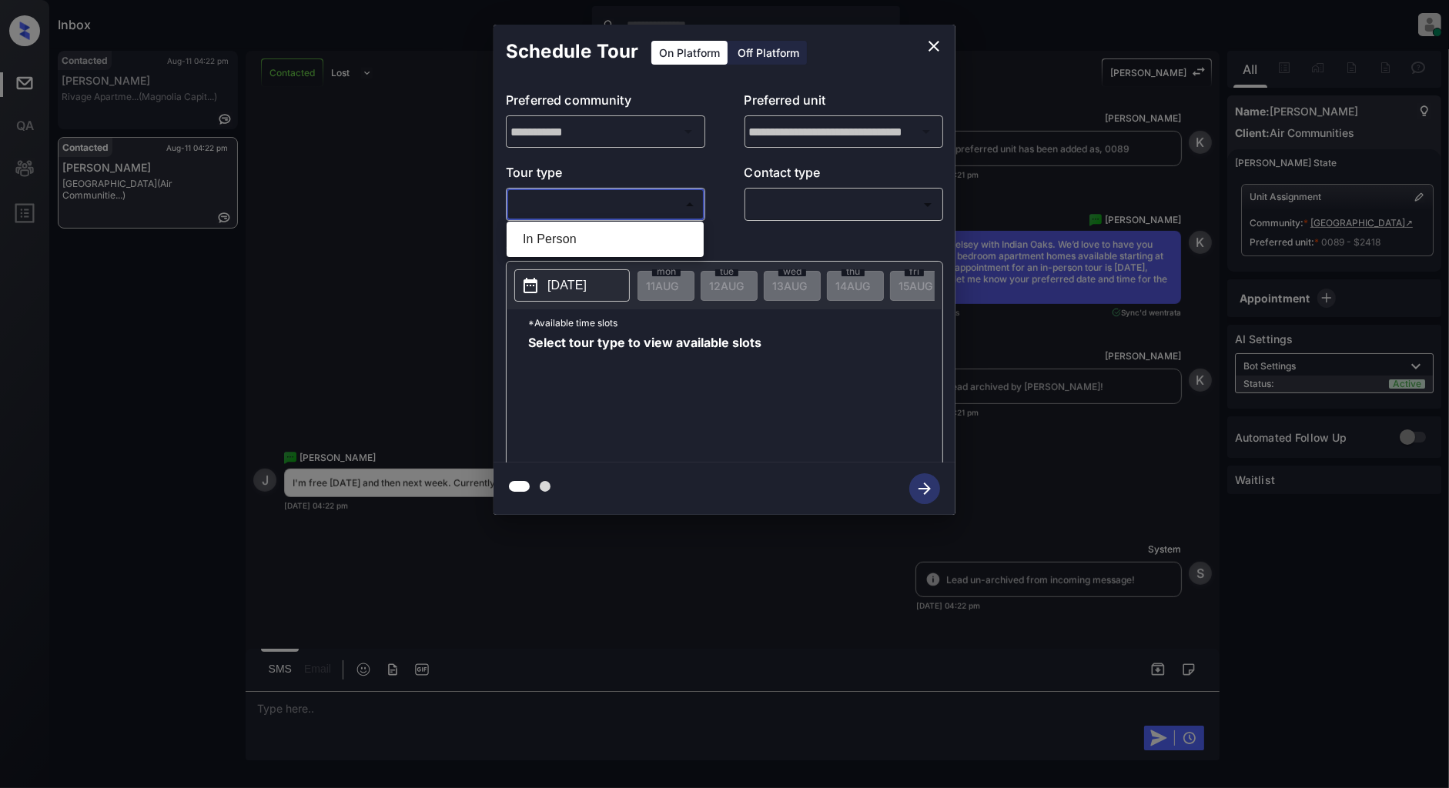
click at [563, 216] on body "Inbox [PERSON_NAME] Online Set yourself offline Set yourself on break Profile S…" at bounding box center [724, 394] width 1449 height 788
click at [548, 235] on li "In Person" at bounding box center [604, 240] width 189 height 28
type input "********"
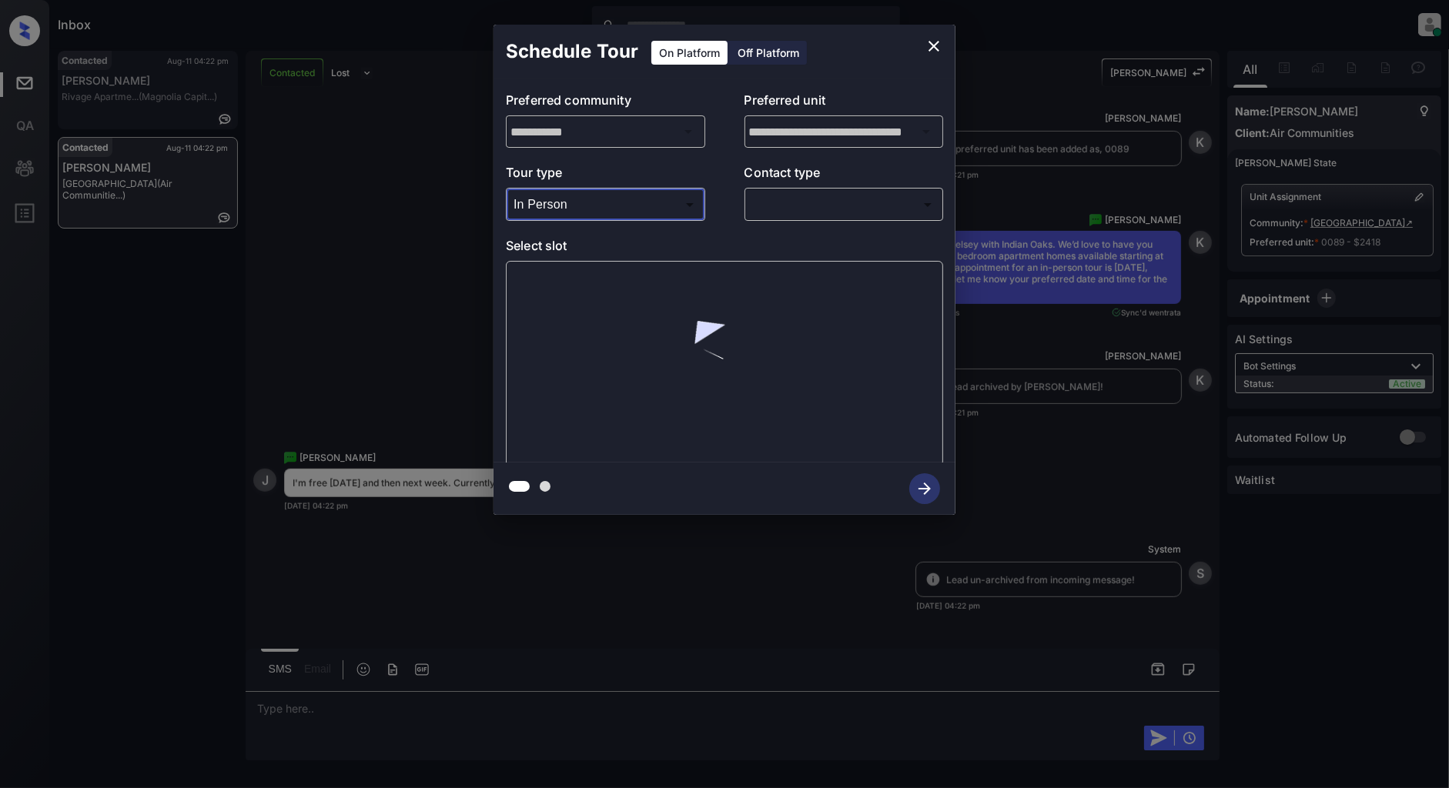
click at [795, 209] on body "Inbox [PERSON_NAME] Online Set yourself offline Set yourself on break Profile S…" at bounding box center [724, 394] width 1449 height 788
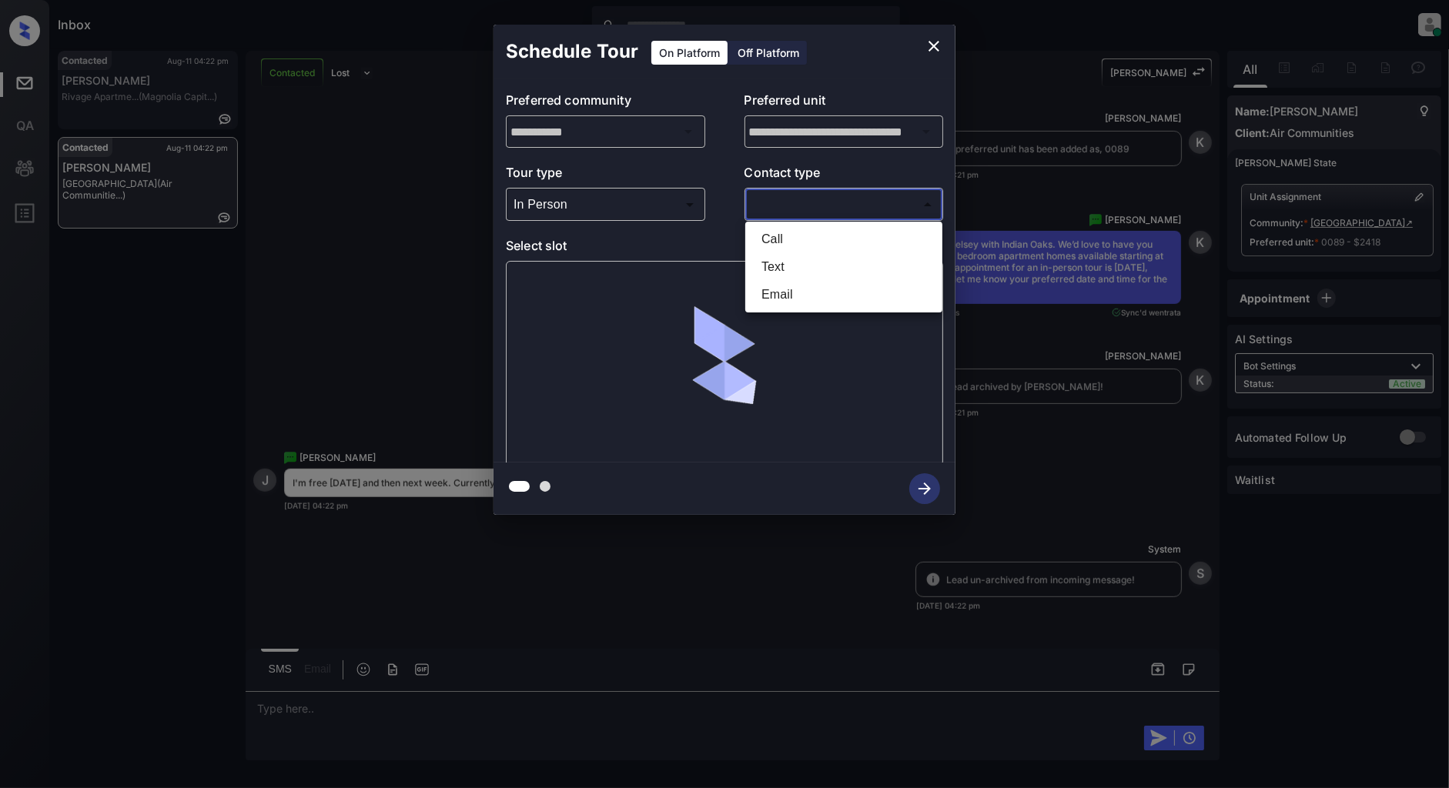
click at [781, 259] on li "Text" at bounding box center [843, 267] width 189 height 28
type input "****"
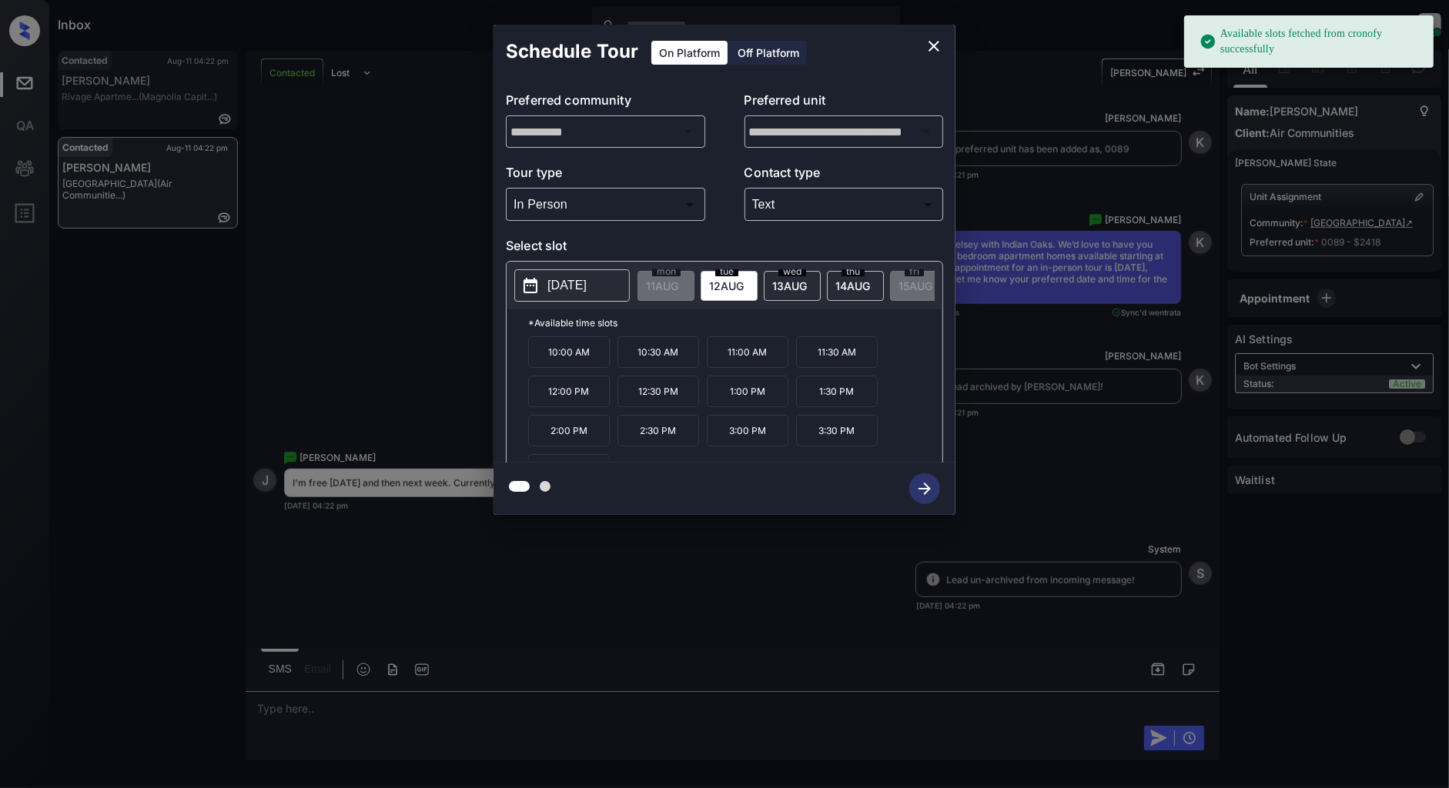
click at [567, 279] on p "2025-08-12" at bounding box center [566, 285] width 39 height 18
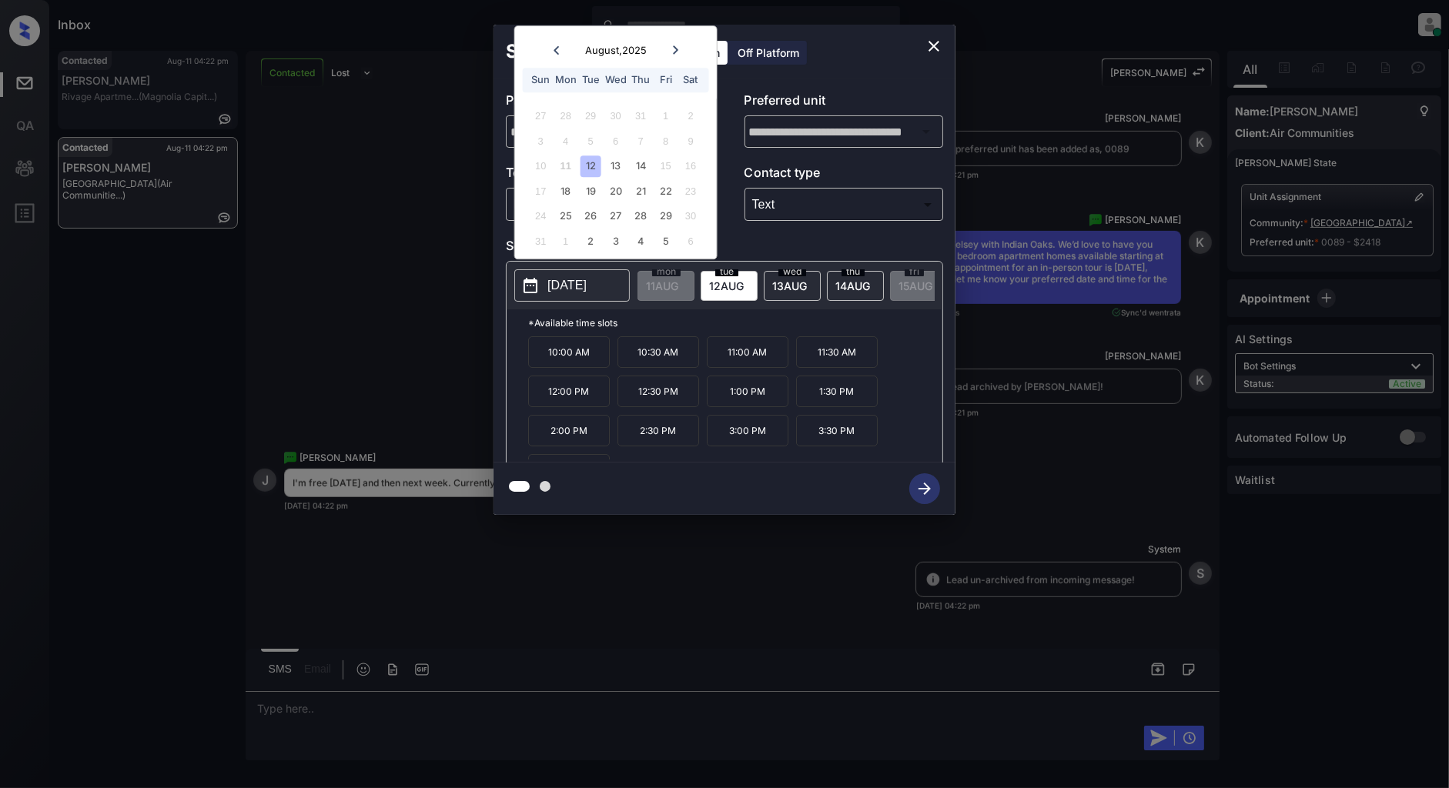
click at [934, 40] on icon "close" at bounding box center [933, 46] width 18 height 18
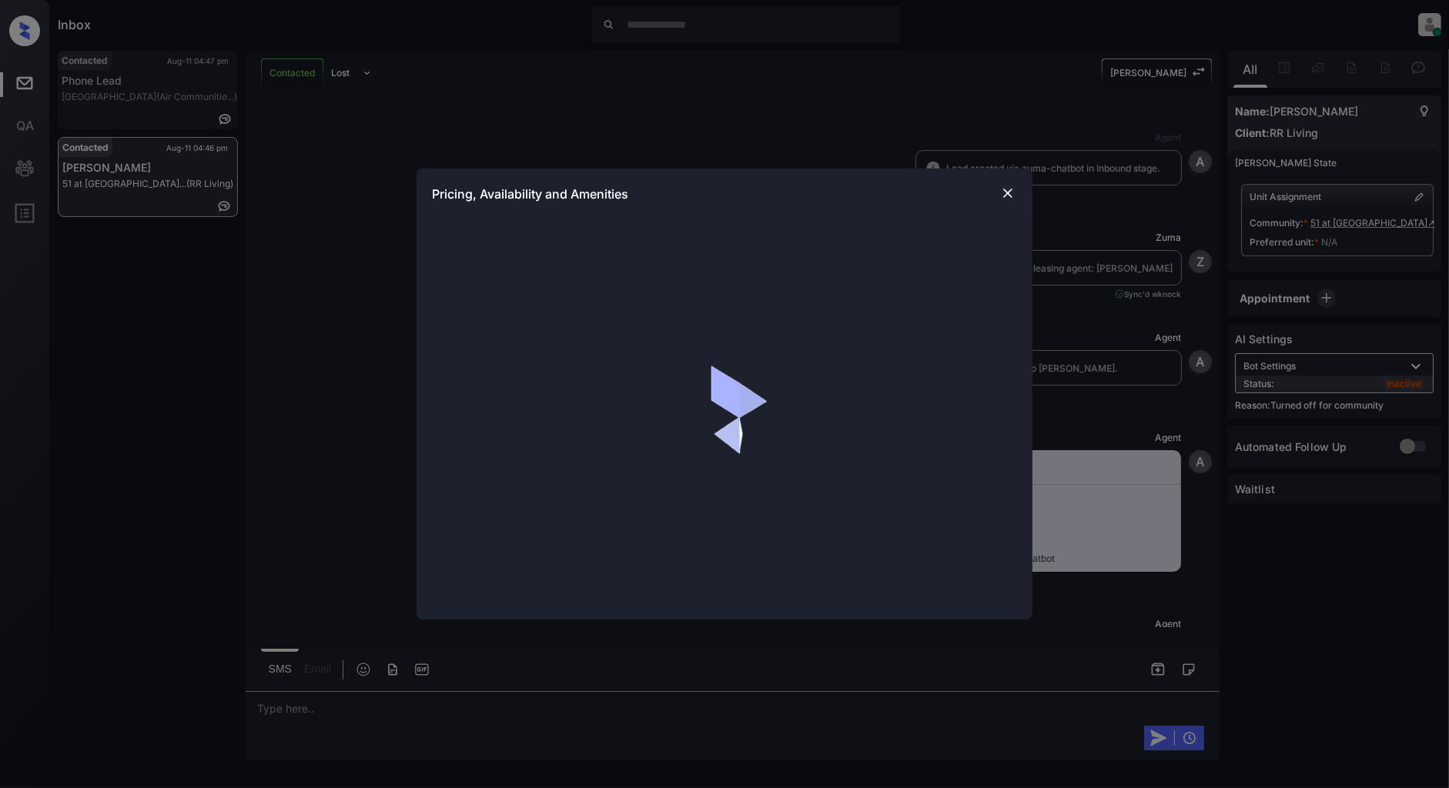
scroll to position [731, 0]
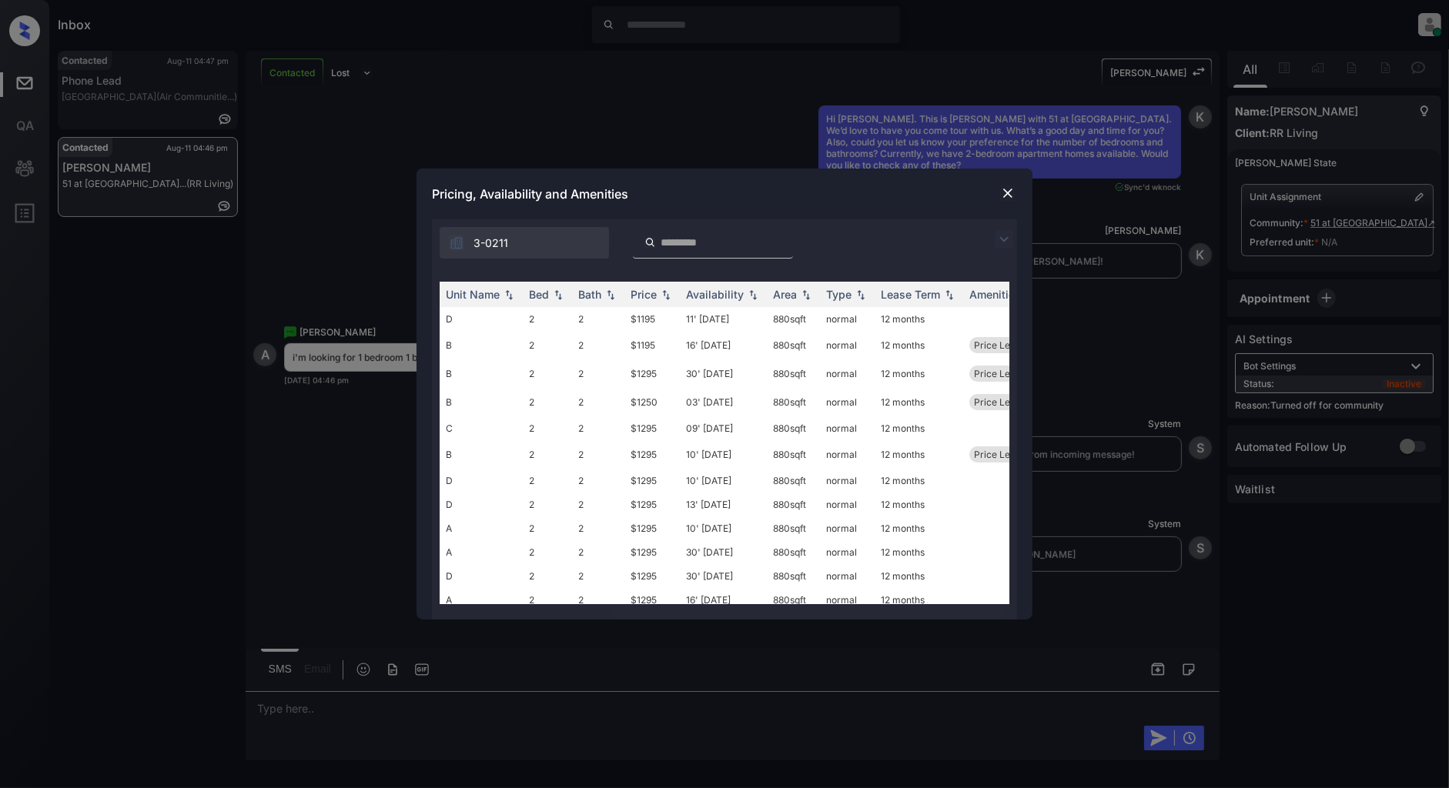
click at [1004, 239] on img at bounding box center [1003, 239] width 18 height 18
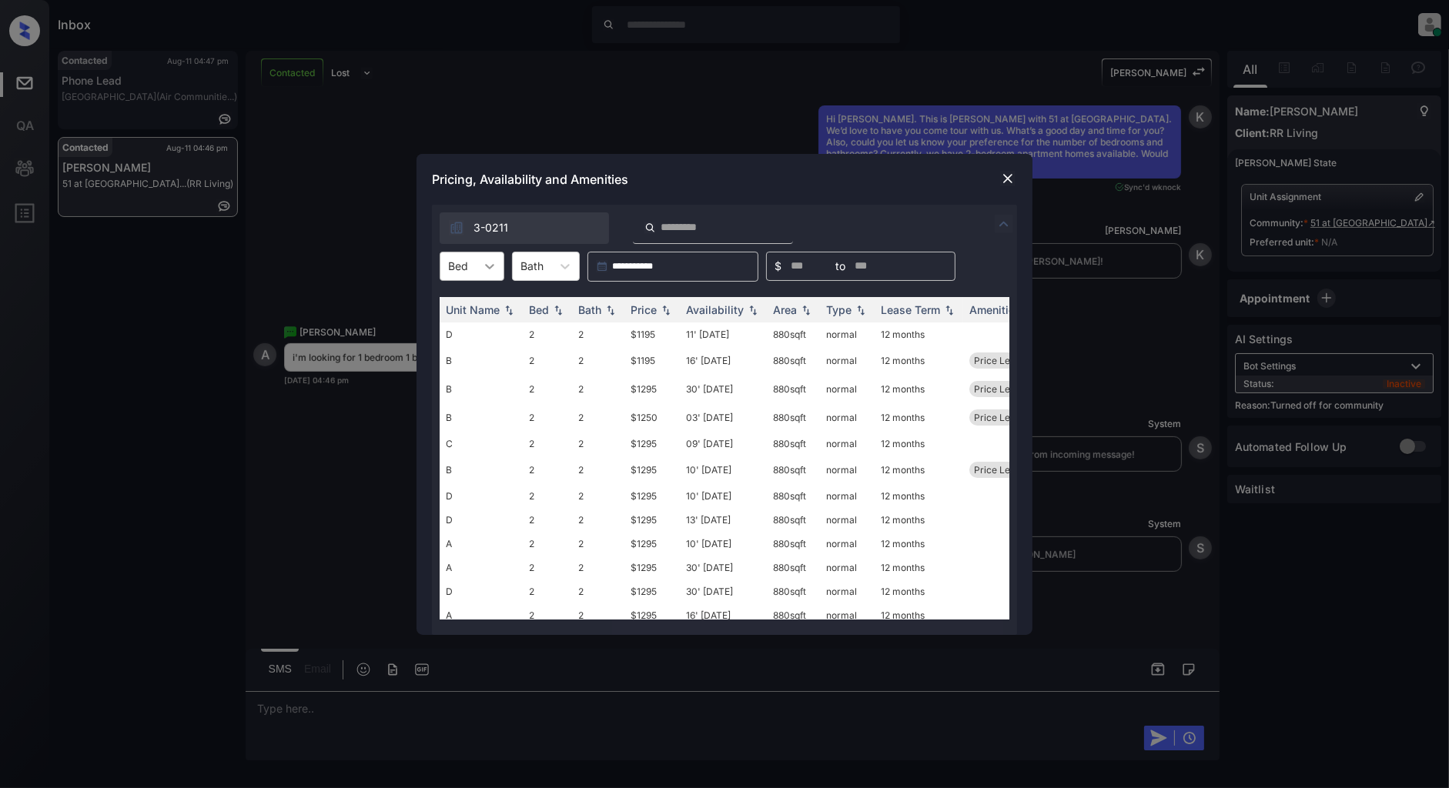
click at [483, 271] on icon at bounding box center [489, 266] width 15 height 15
click at [450, 304] on div "2" at bounding box center [472, 304] width 65 height 28
click at [660, 313] on img at bounding box center [665, 309] width 15 height 11
drag, startPoint x: 663, startPoint y: 329, endPoint x: 605, endPoint y: 335, distance: 58.1
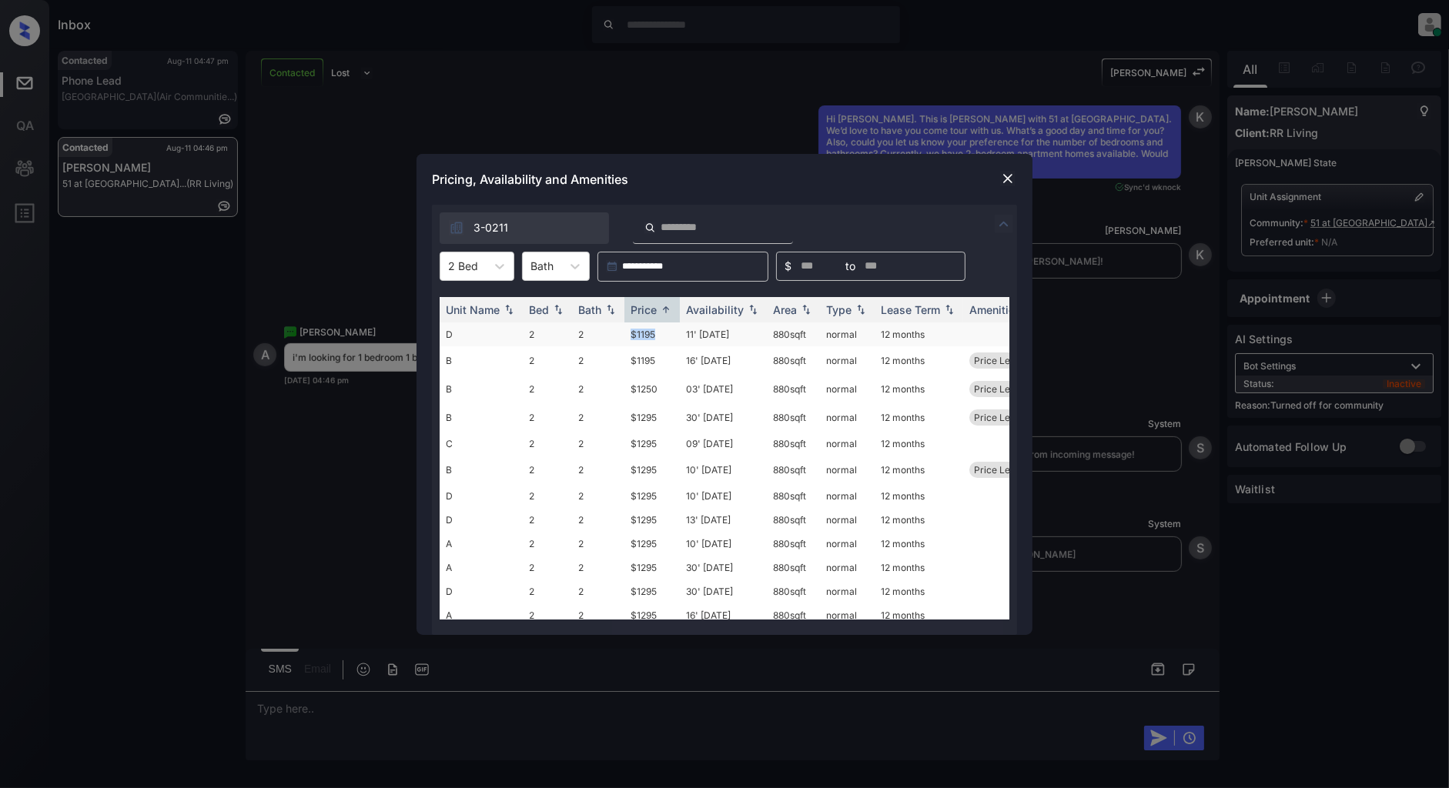
click at [605, 335] on tr "D 2 2 $1195 11' Aug 25 880 sqft normal 12 months" at bounding box center [842, 335] width 804 height 24
copy tr "$1195"
click at [1011, 177] on img at bounding box center [1007, 178] width 15 height 15
